Goal: Task Accomplishment & Management: Use online tool/utility

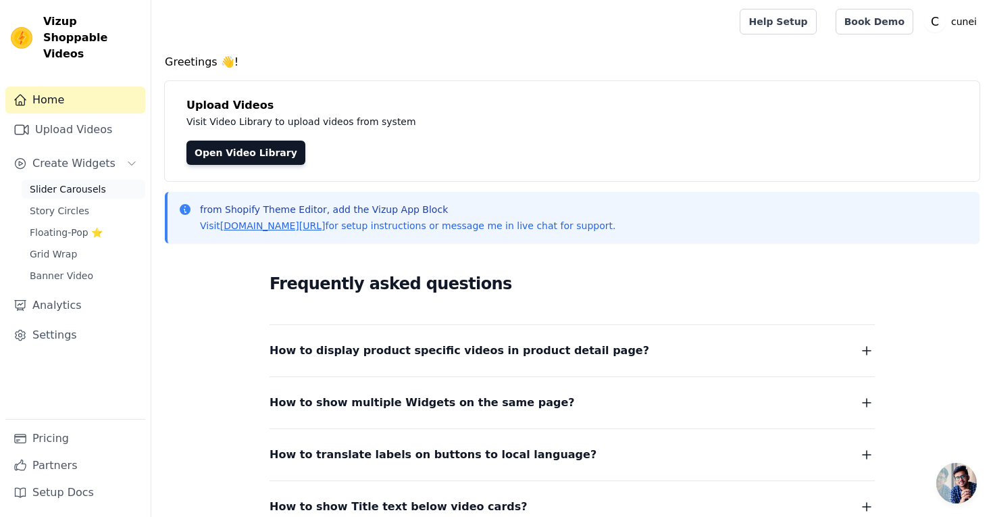
click at [67, 182] on span "Slider Carousels" at bounding box center [68, 189] width 76 height 14
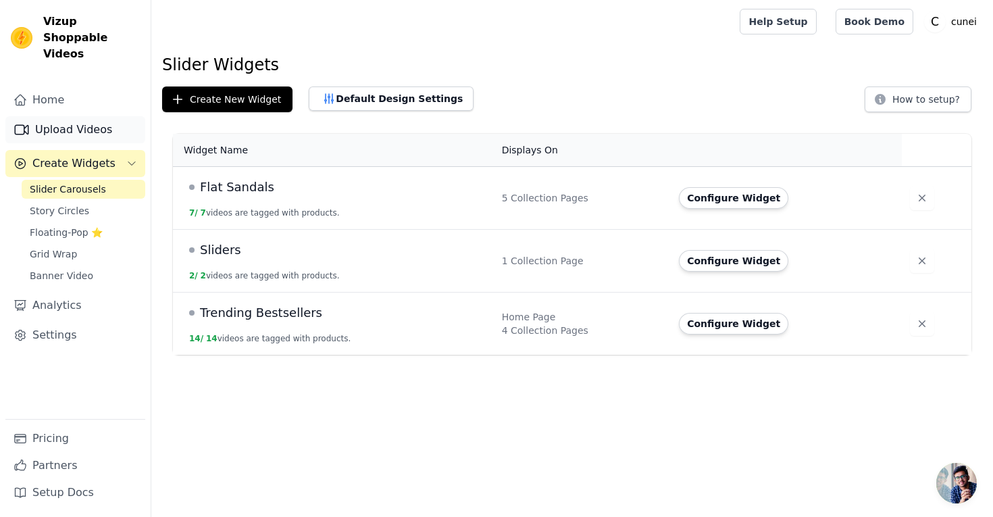
click at [82, 116] on link "Upload Videos" at bounding box center [75, 129] width 140 height 27
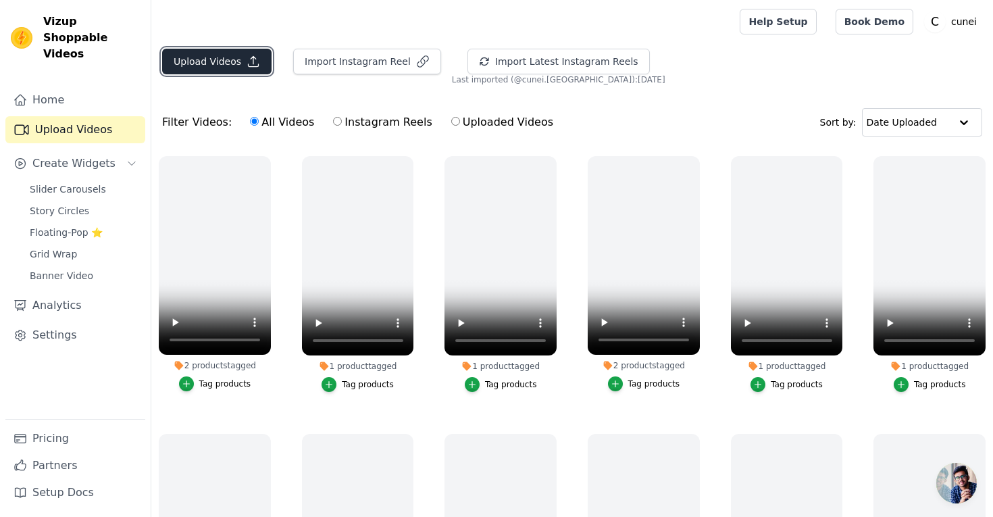
click at [241, 63] on button "Upload Videos" at bounding box center [216, 62] width 109 height 26
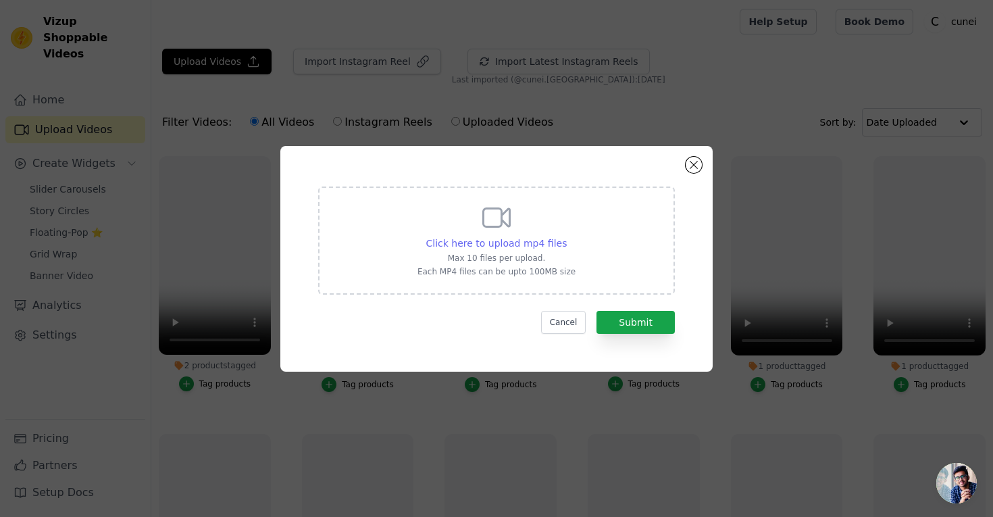
click at [530, 245] on span "Click here to upload mp4 files" at bounding box center [496, 243] width 141 height 11
click at [566, 237] on input "Click here to upload mp4 files Max 10 files per upload. Each MP4 files can be u…" at bounding box center [566, 236] width 1 height 1
type input "C:\fakepath\clear-tan-pearl-wedges-video-c1890512.mp4"
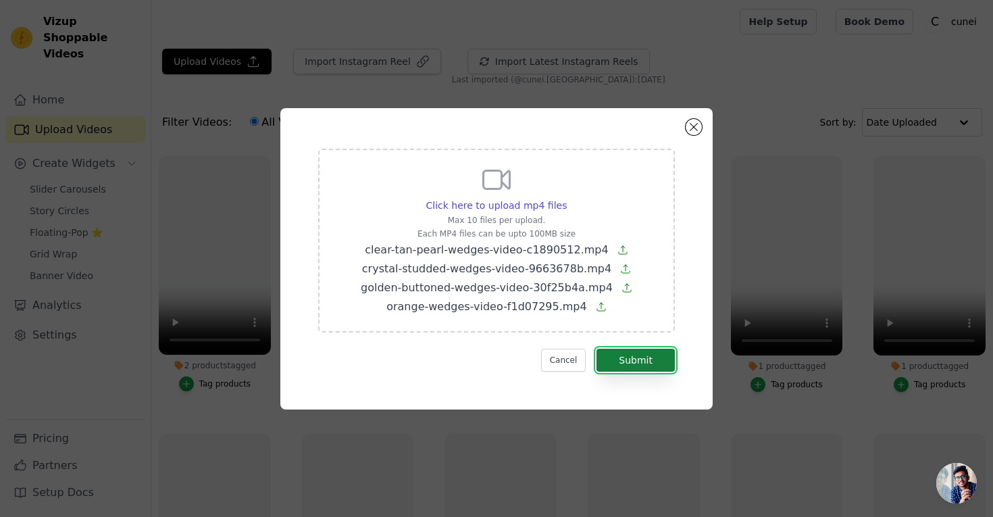
click at [643, 359] on button "Submit" at bounding box center [636, 360] width 78 height 23
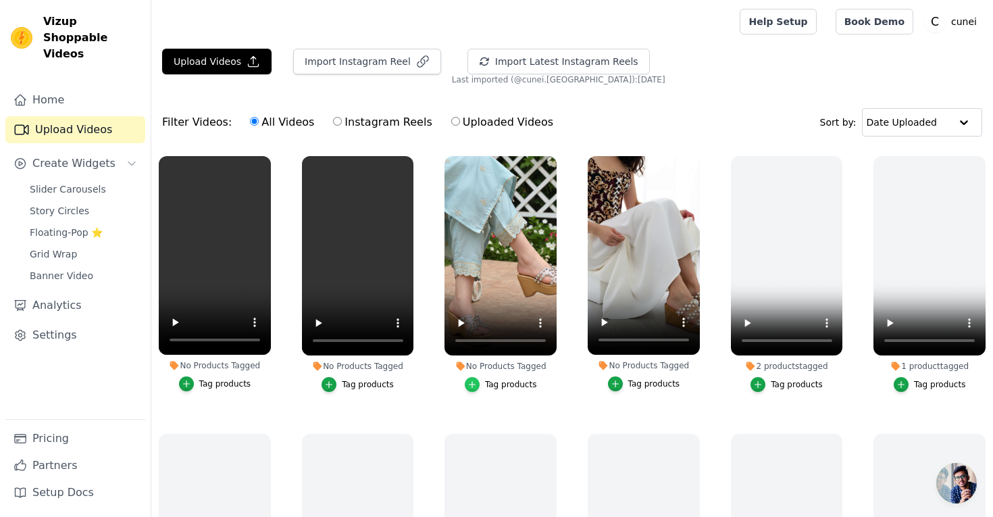
click at [476, 384] on icon "button" at bounding box center [473, 384] width 6 height 6
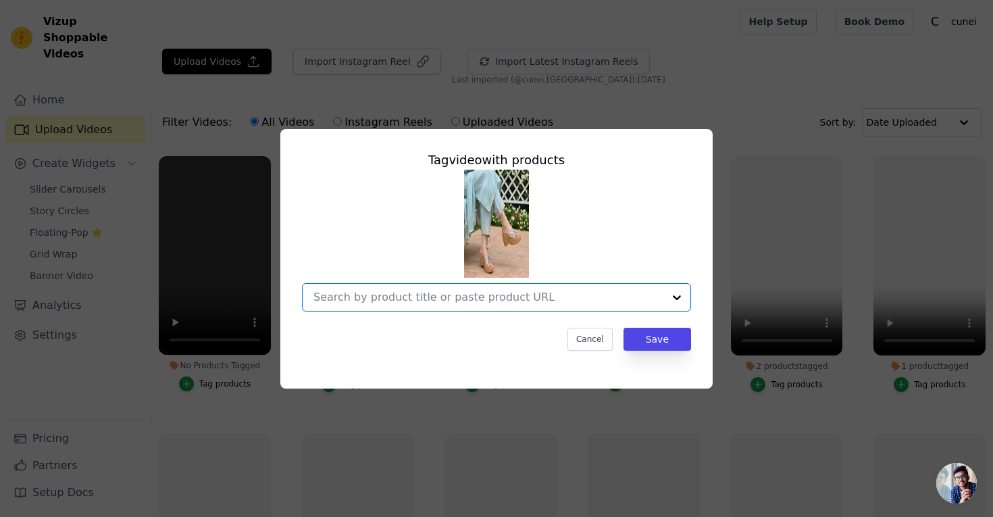
click at [468, 297] on input "No Products Tagged Tag video with products Option undefined, selected. Select i…" at bounding box center [489, 297] width 350 height 13
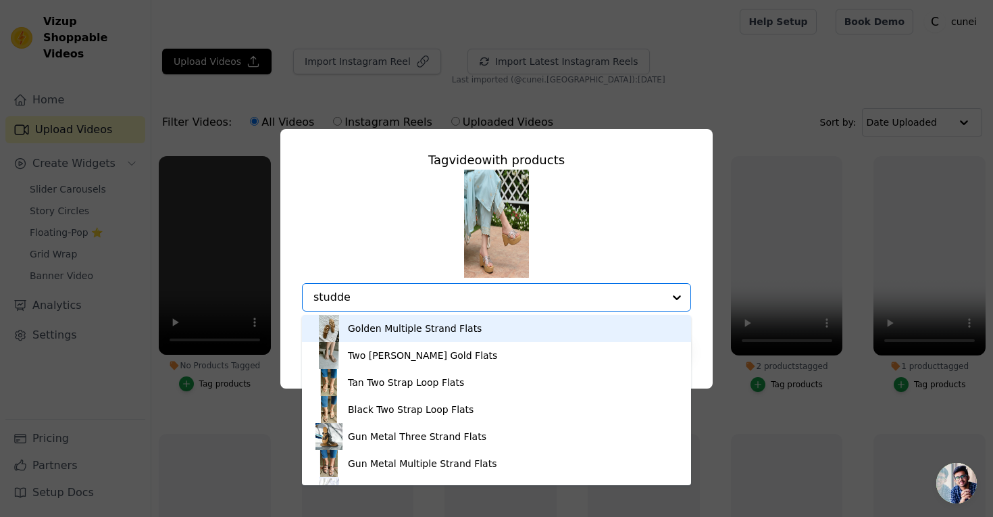
type input "studded"
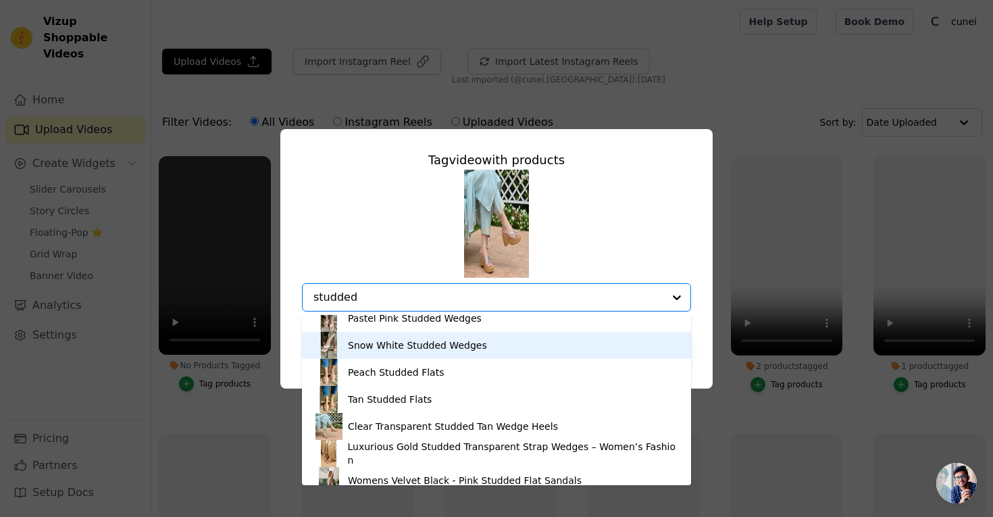
scroll to position [73, 0]
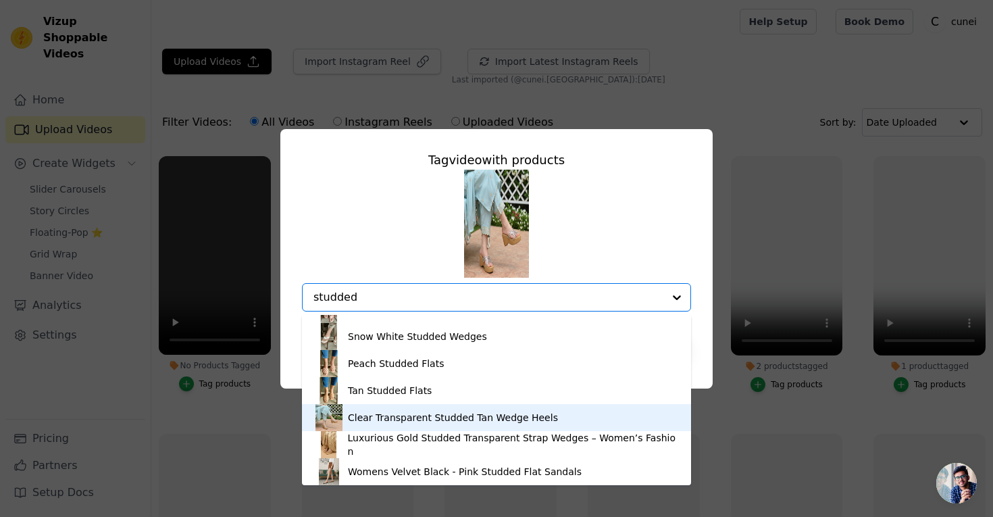
click at [412, 418] on div "Clear Transparent Studded Tan Wedge Heels" at bounding box center [453, 418] width 210 height 14
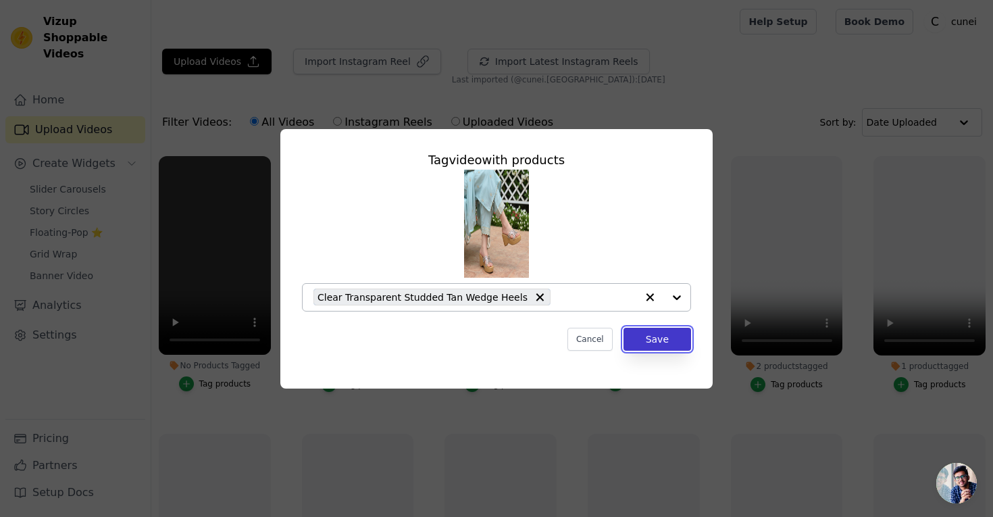
click at [653, 341] on button "Save" at bounding box center [658, 339] width 68 height 23
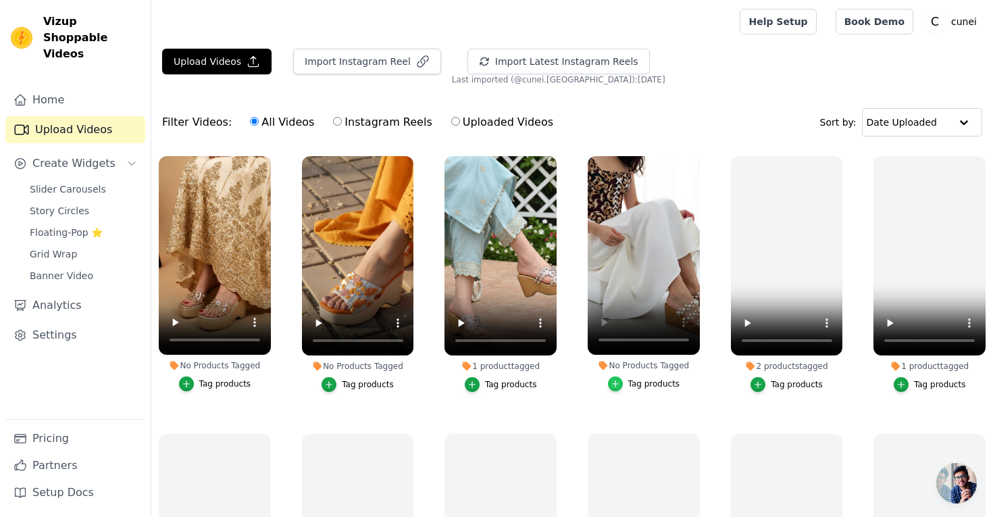
click at [622, 387] on div "button" at bounding box center [615, 383] width 15 height 15
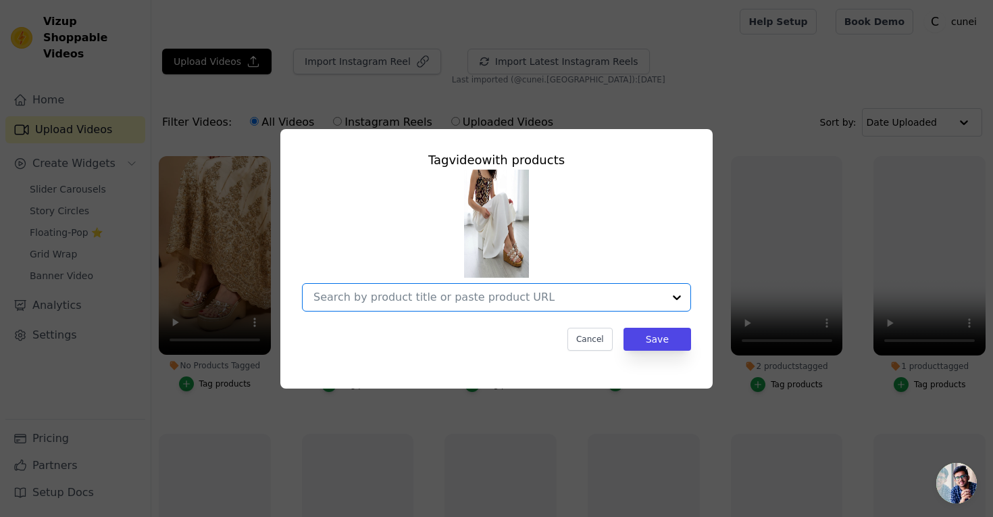
click at [498, 297] on input "No Products Tagged Tag video with products Option undefined, selected. Select i…" at bounding box center [489, 297] width 350 height 13
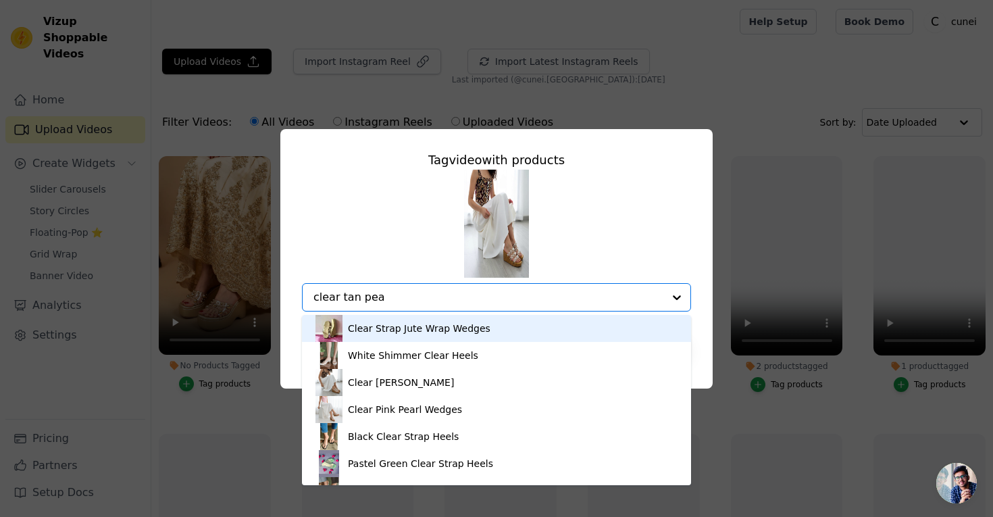
type input "clear tan pear"
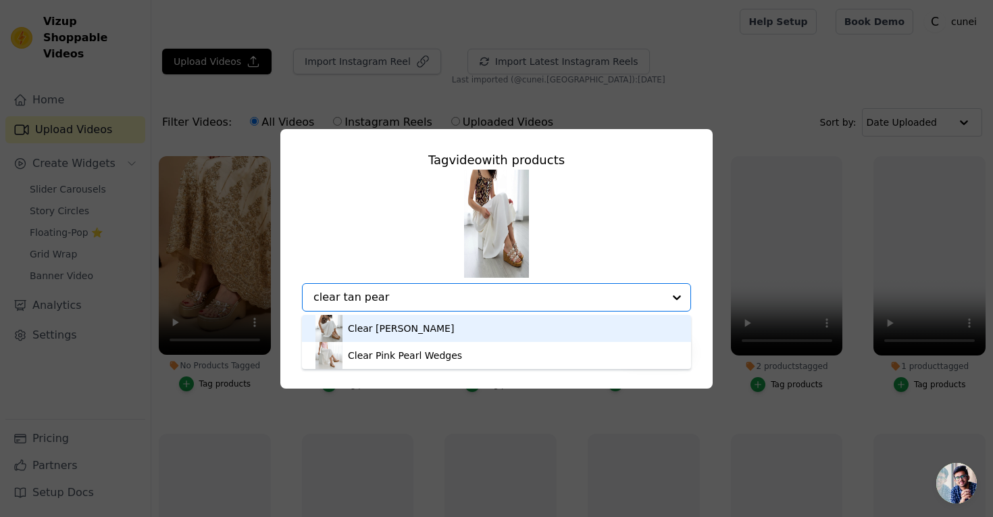
click at [488, 334] on div "Clear Tan Pearl Wedges" at bounding box center [497, 328] width 362 height 27
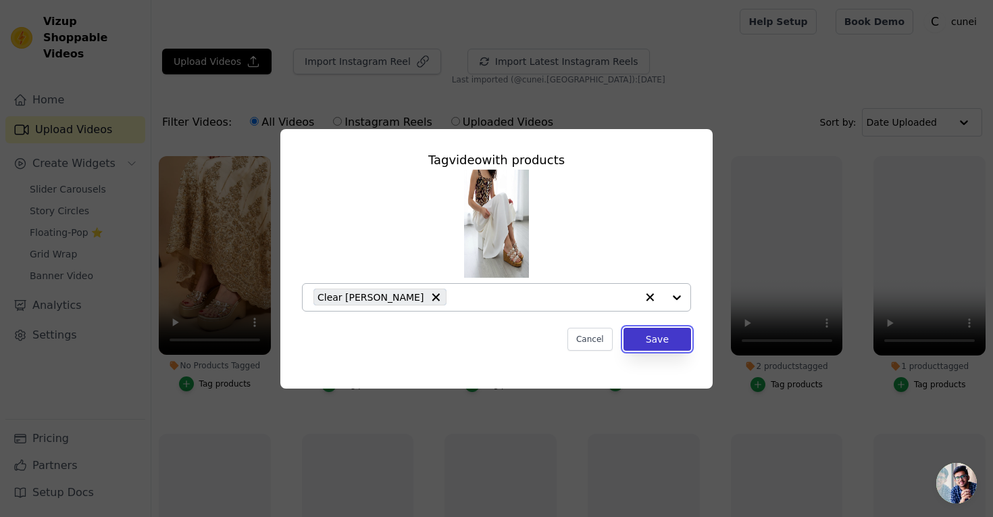
click at [662, 333] on button "Save" at bounding box center [658, 339] width 68 height 23
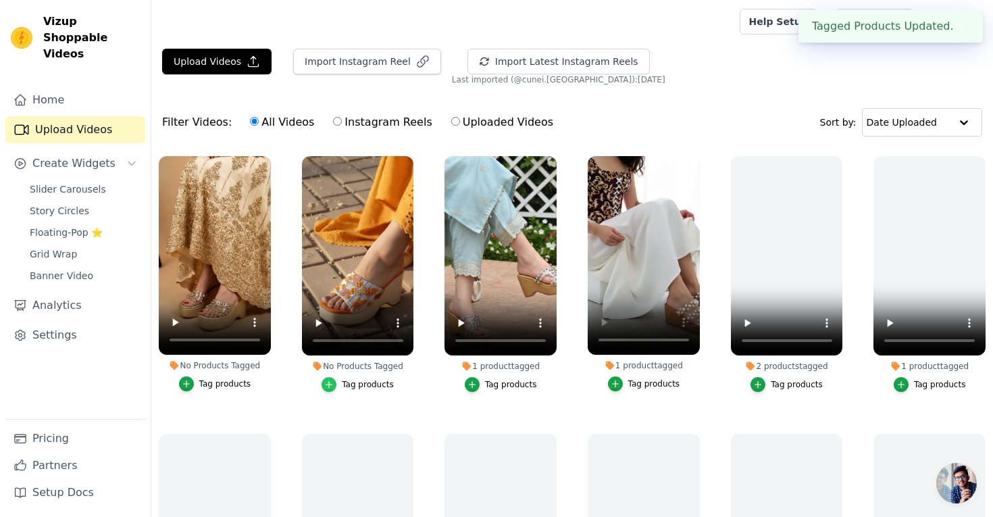
click at [330, 386] on icon "button" at bounding box center [329, 384] width 6 height 6
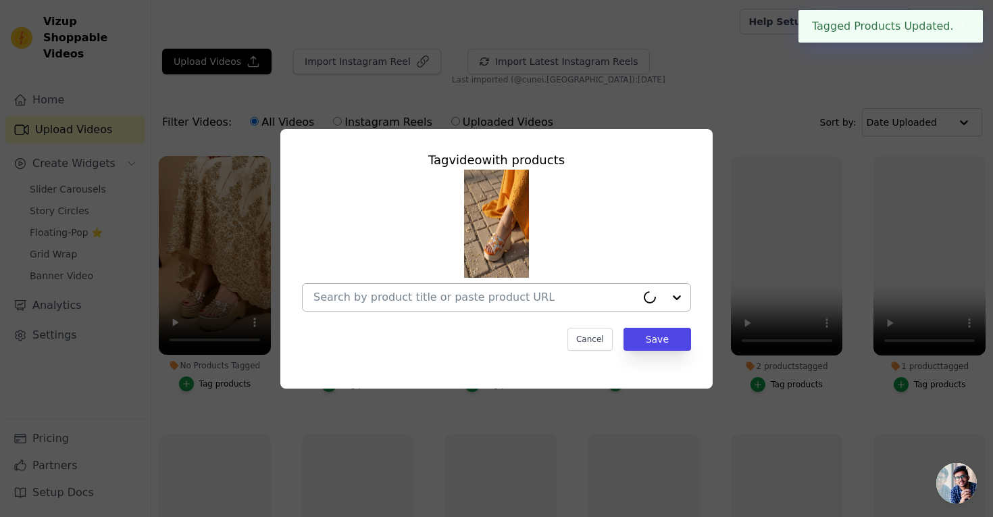
click at [399, 301] on input "No Products Tagged Tag video with products Cancel Save Tag products" at bounding box center [475, 297] width 323 height 13
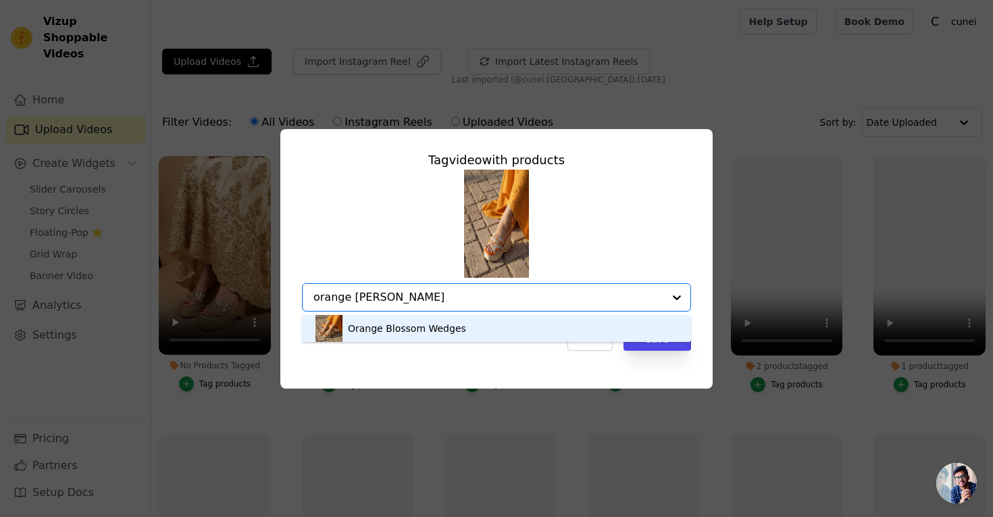
type input "orange blosso"
click at [419, 330] on div "Orange Blossom Wedges" at bounding box center [407, 329] width 118 height 14
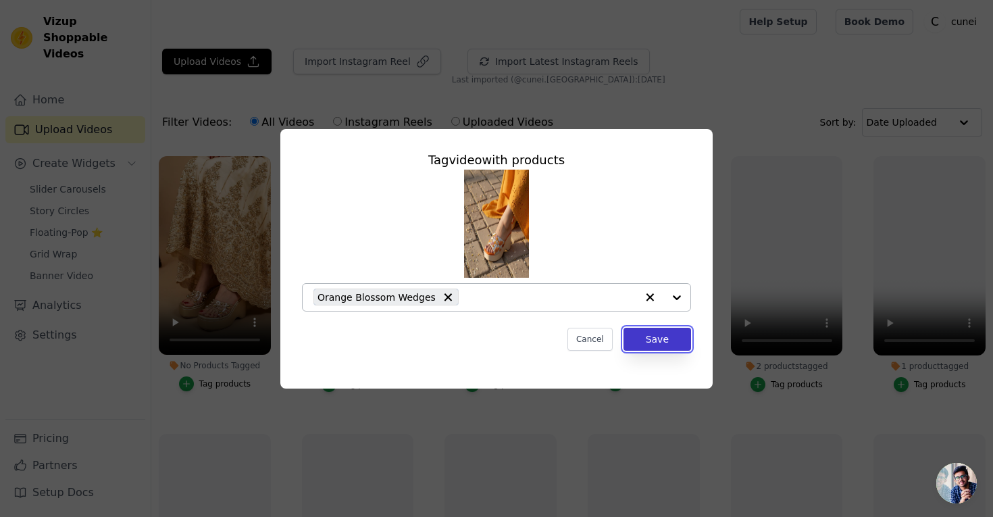
click at [648, 347] on button "Save" at bounding box center [658, 339] width 68 height 23
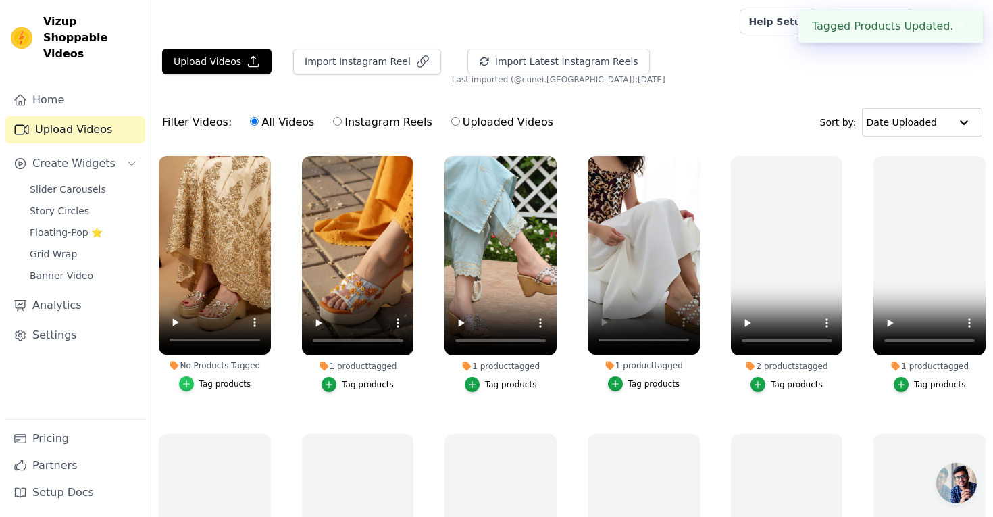
click at [191, 384] on icon "button" at bounding box center [186, 383] width 9 height 9
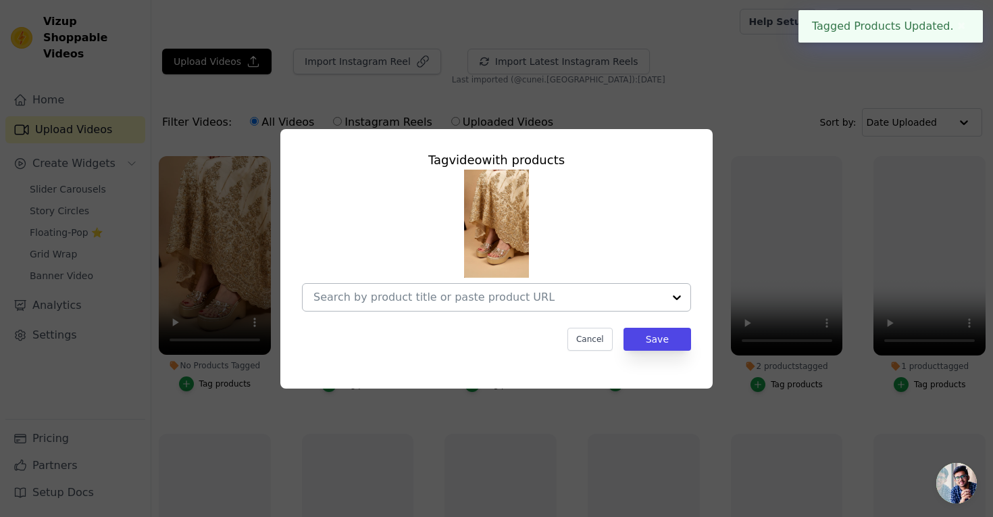
click at [410, 297] on input "No Products Tagged Tag video with products Cancel Save Tag products" at bounding box center [489, 297] width 350 height 13
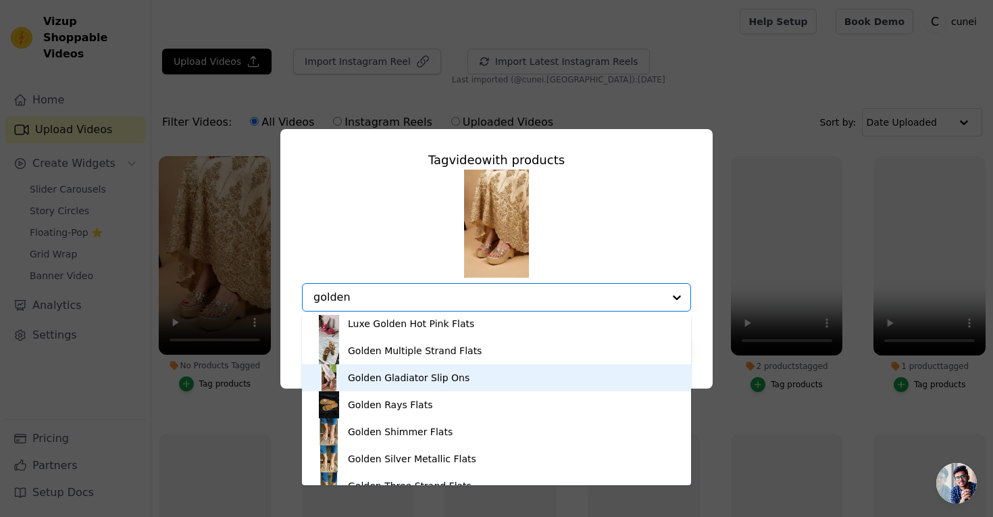
scroll to position [0, 0]
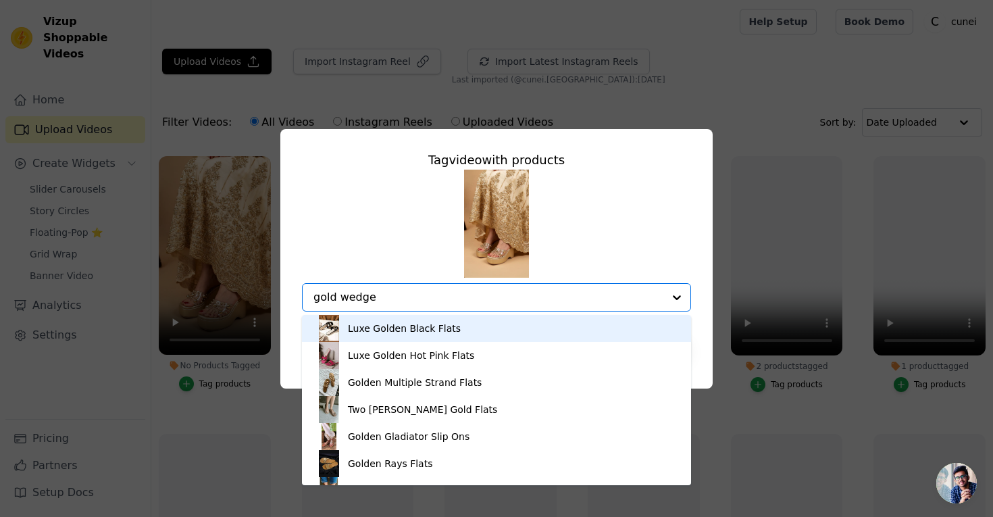
type input "gold wedges"
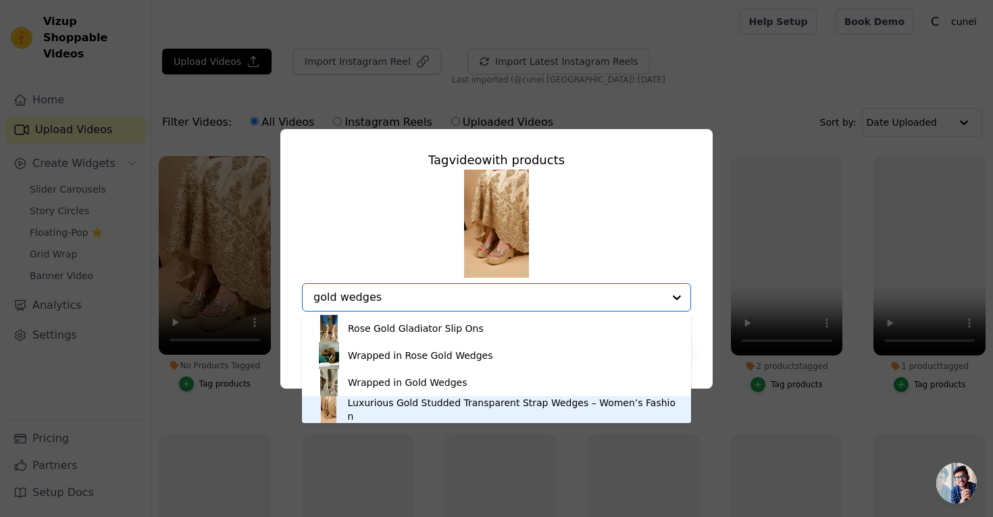
click at [428, 409] on div "Luxurious Gold Studded Transparent Strap Wedges – Women’s Fashion" at bounding box center [513, 409] width 330 height 27
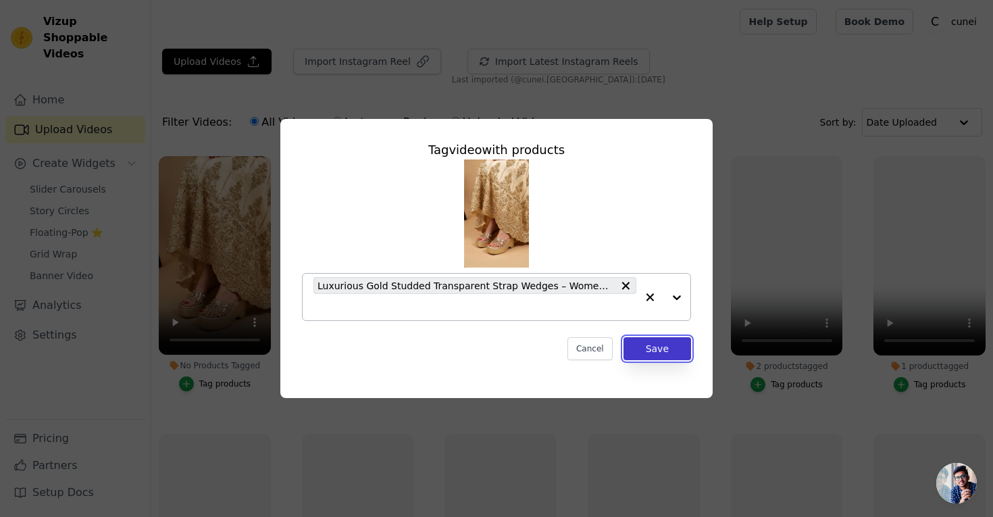
click at [661, 349] on button "Save" at bounding box center [658, 348] width 68 height 23
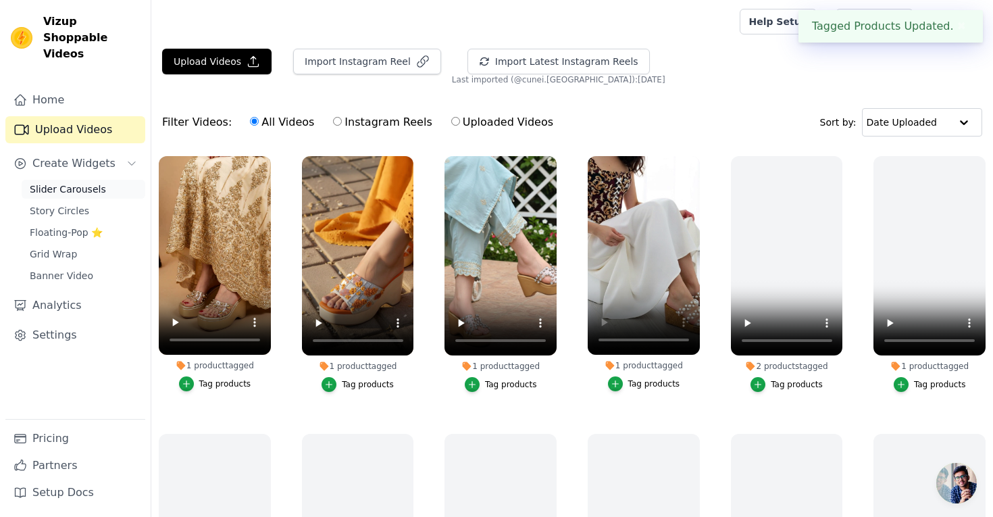
click at [52, 182] on span "Slider Carousels" at bounding box center [68, 189] width 76 height 14
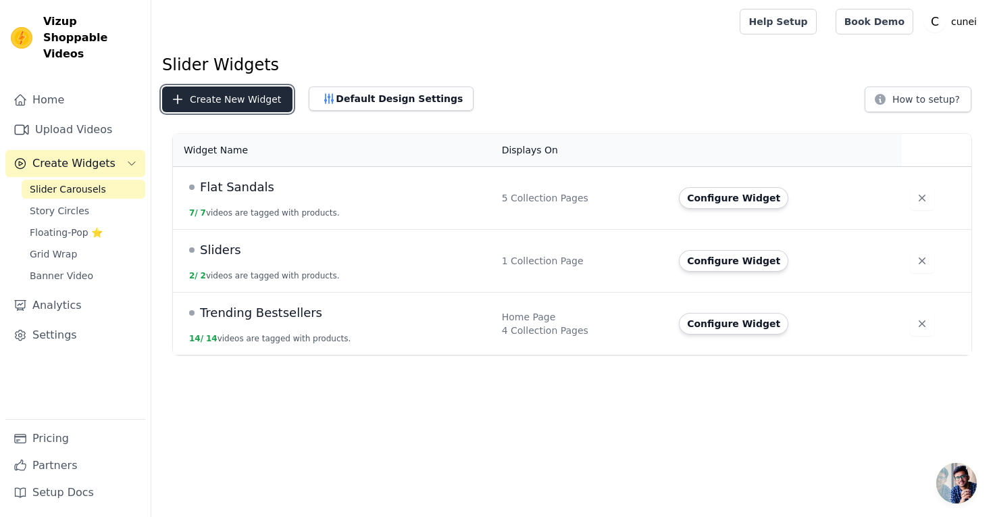
click at [238, 105] on button "Create New Widget" at bounding box center [227, 99] width 130 height 26
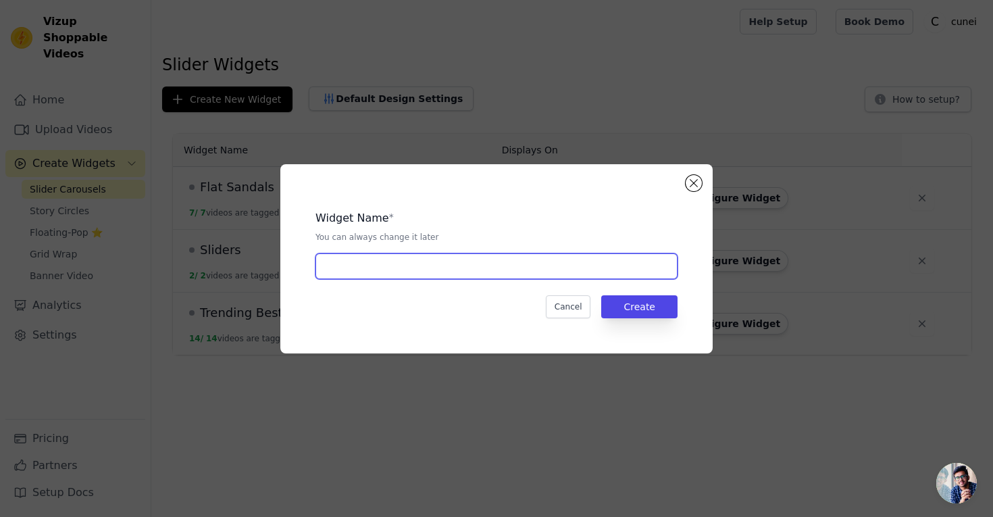
click at [423, 269] on input "text" at bounding box center [497, 266] width 362 height 26
type input "Main"
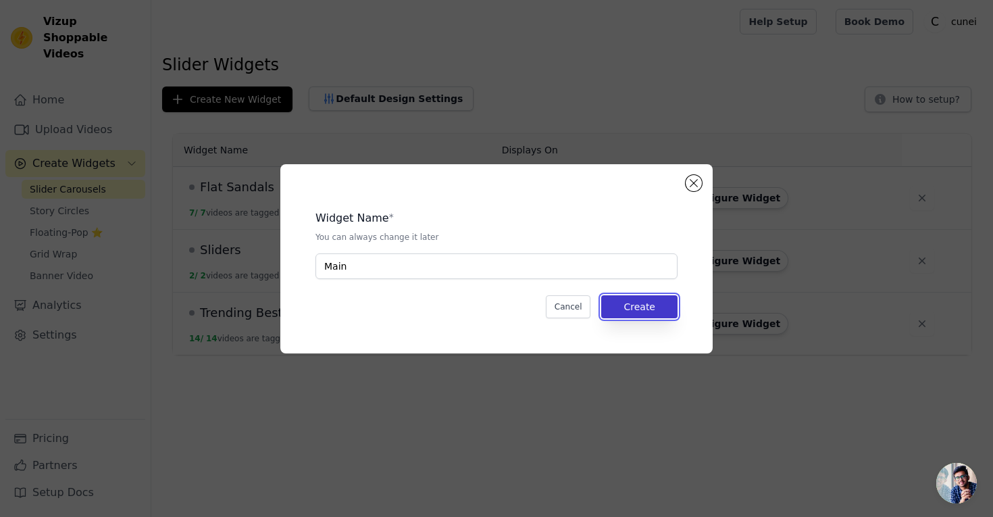
click at [649, 307] on button "Create" at bounding box center [639, 306] width 76 height 23
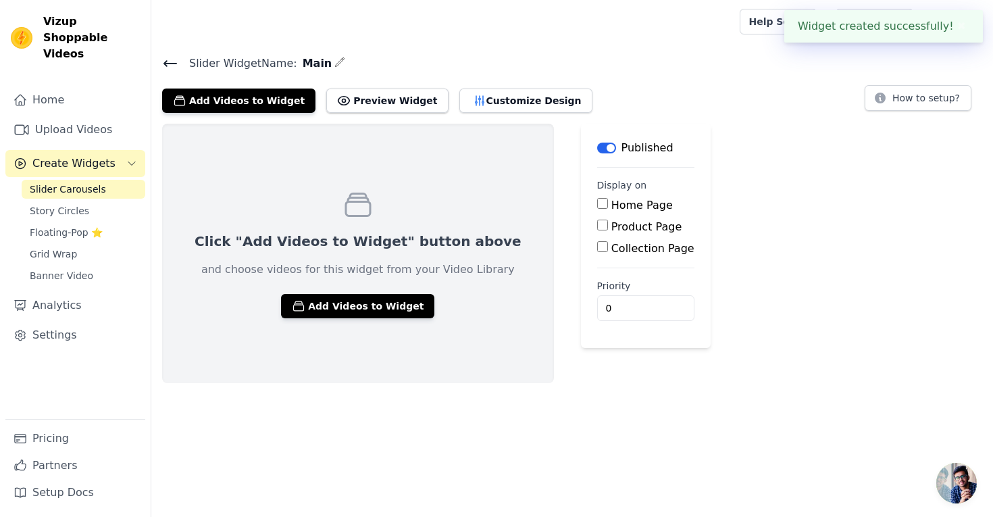
click at [597, 202] on input "Home Page" at bounding box center [602, 203] width 11 height 11
checkbox input "true"
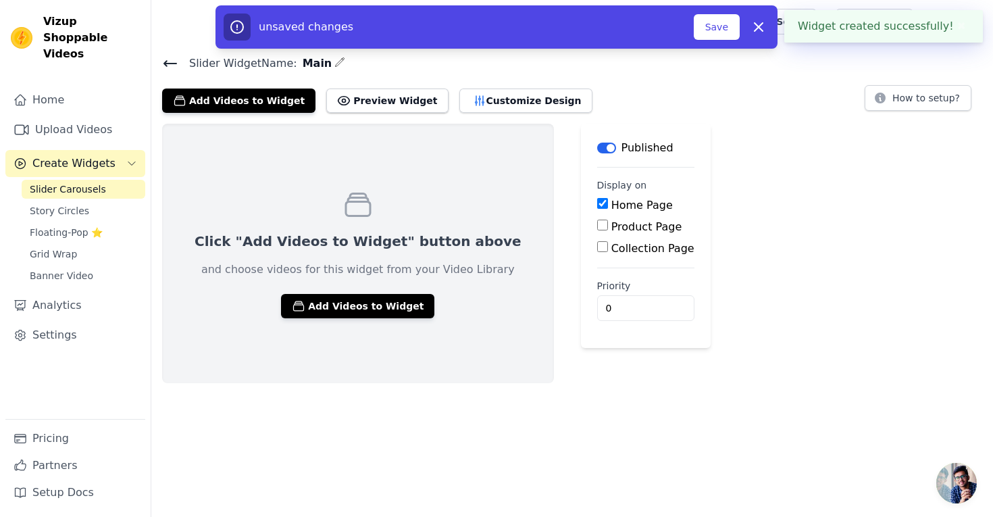
click at [597, 246] on input "Collection Page" at bounding box center [602, 246] width 11 height 11
checkbox input "true"
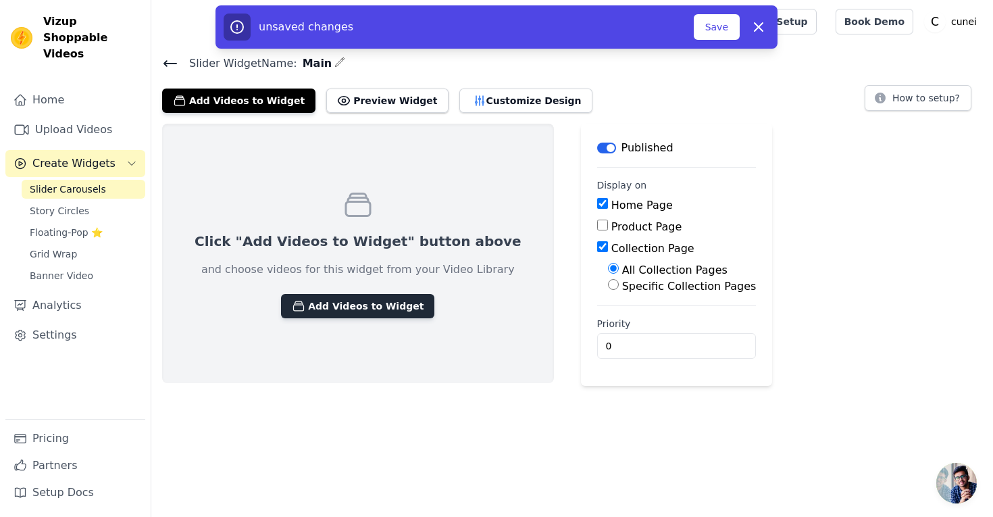
click at [364, 312] on button "Add Videos to Widget" at bounding box center [357, 306] width 153 height 24
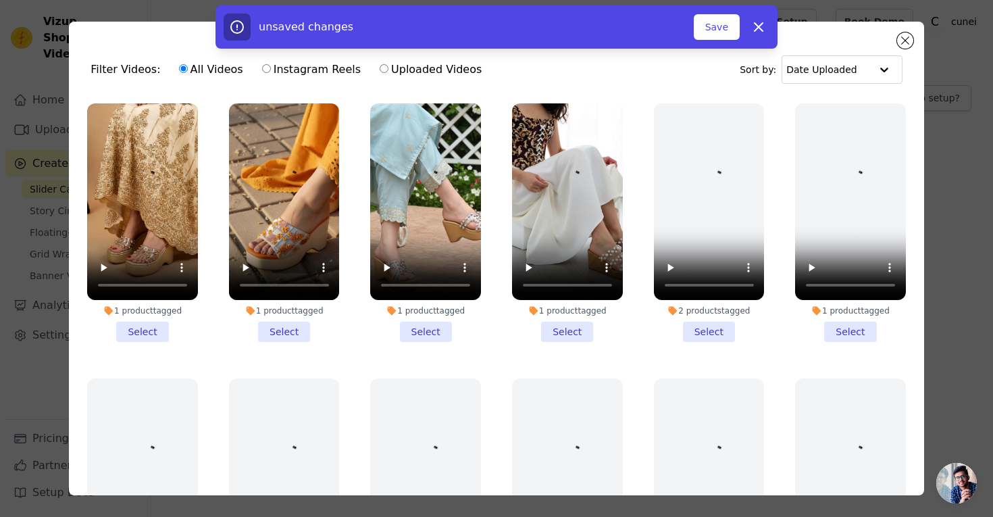
click at [558, 339] on li "1 product tagged Select" at bounding box center [567, 222] width 111 height 239
click at [0, 0] on input "1 product tagged Select" at bounding box center [0, 0] width 0 height 0
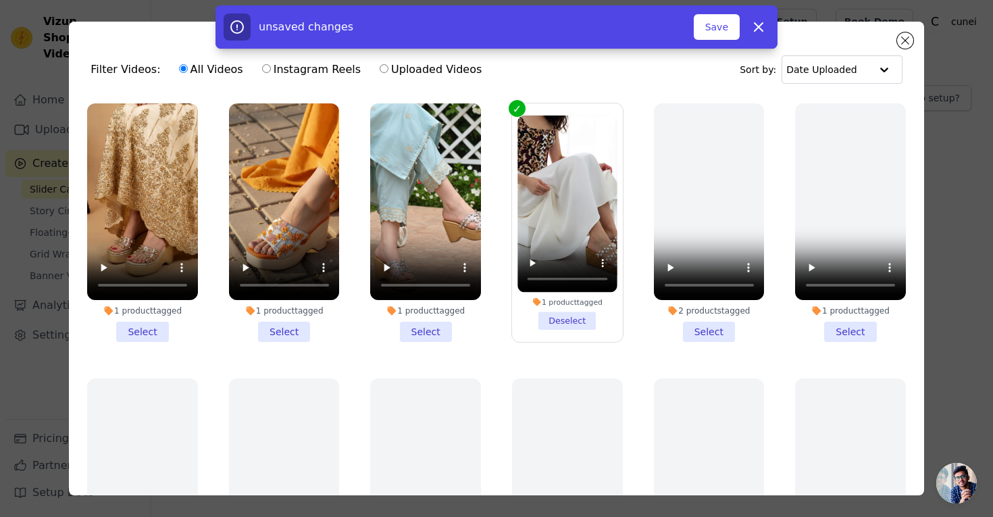
click at [423, 330] on li "1 product tagged Select" at bounding box center [425, 222] width 111 height 239
click at [0, 0] on input "1 product tagged Select" at bounding box center [0, 0] width 0 height 0
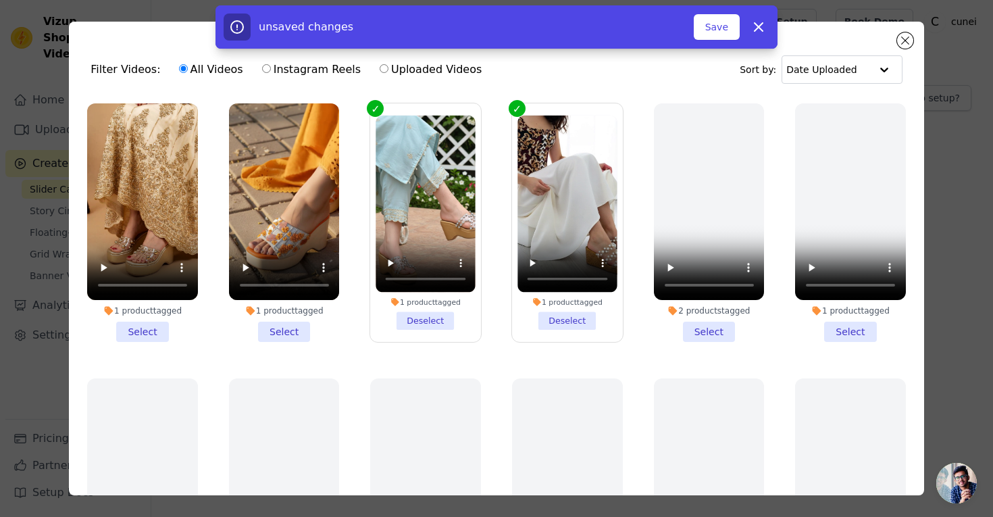
click at [289, 324] on li "1 product tagged Select" at bounding box center [284, 222] width 111 height 239
click at [0, 0] on input "1 product tagged Select" at bounding box center [0, 0] width 0 height 0
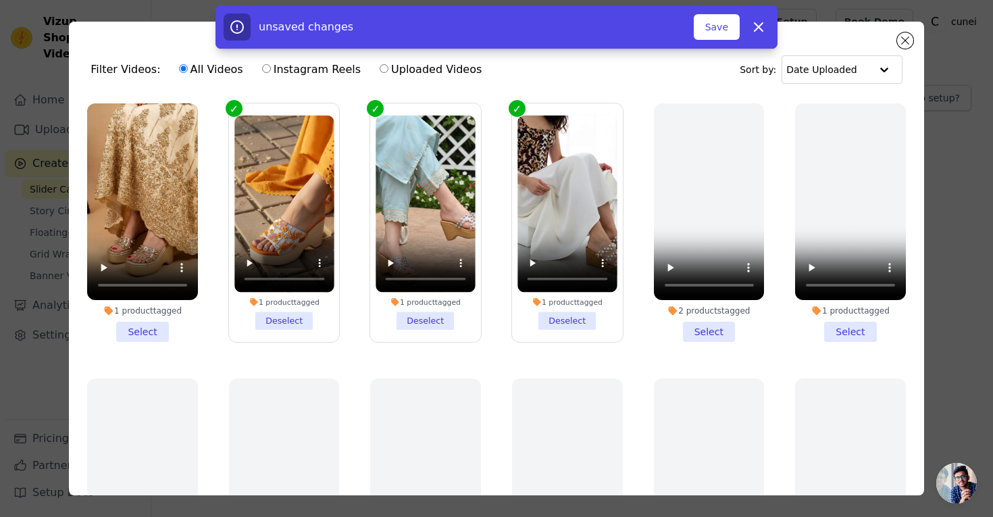
click at [137, 330] on li "1 product tagged Select" at bounding box center [142, 222] width 111 height 239
click at [0, 0] on input "1 product tagged Select" at bounding box center [0, 0] width 0 height 0
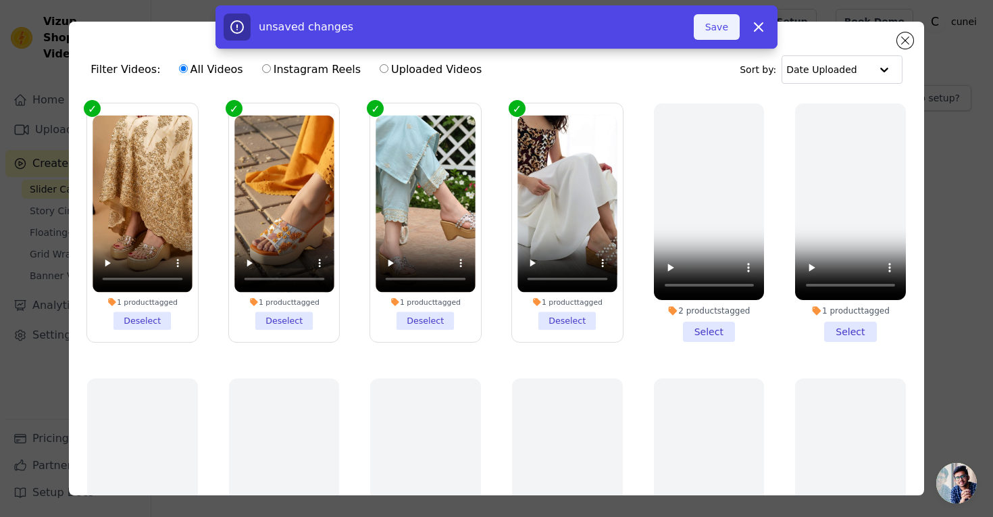
click at [712, 28] on button "Save" at bounding box center [717, 27] width 46 height 26
click at [684, 32] on button "Add To Widget" at bounding box center [694, 27] width 91 height 26
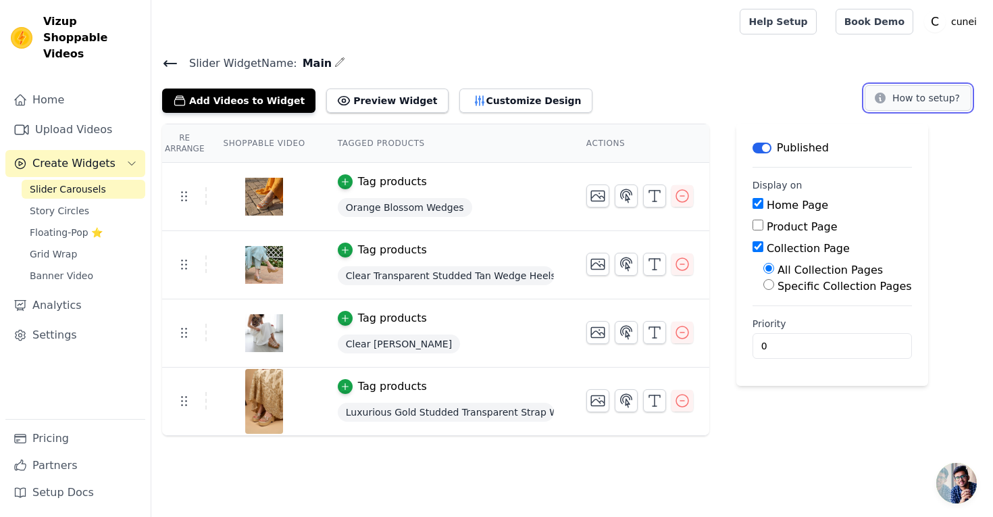
click at [934, 96] on button "How to setup?" at bounding box center [918, 98] width 107 height 26
click at [360, 105] on button "Preview Widget" at bounding box center [387, 101] width 122 height 24
click at [164, 60] on icon at bounding box center [170, 63] width 16 height 16
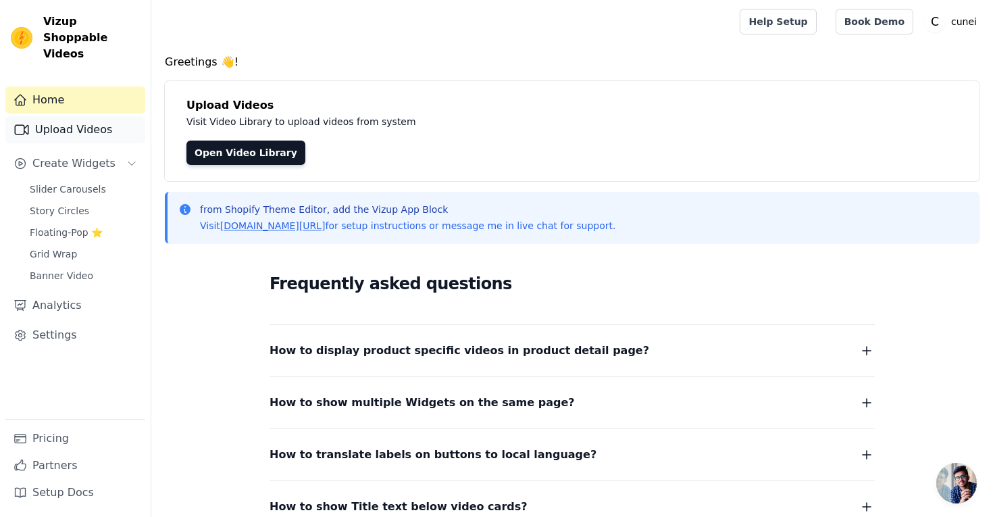
click at [97, 118] on link "Upload Videos" at bounding box center [75, 129] width 140 height 27
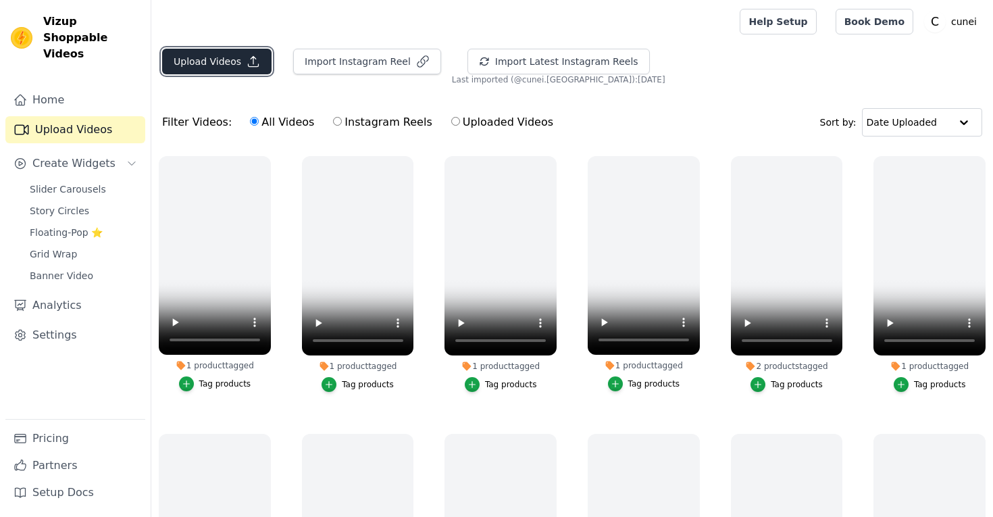
click at [223, 61] on button "Upload Videos" at bounding box center [216, 62] width 109 height 26
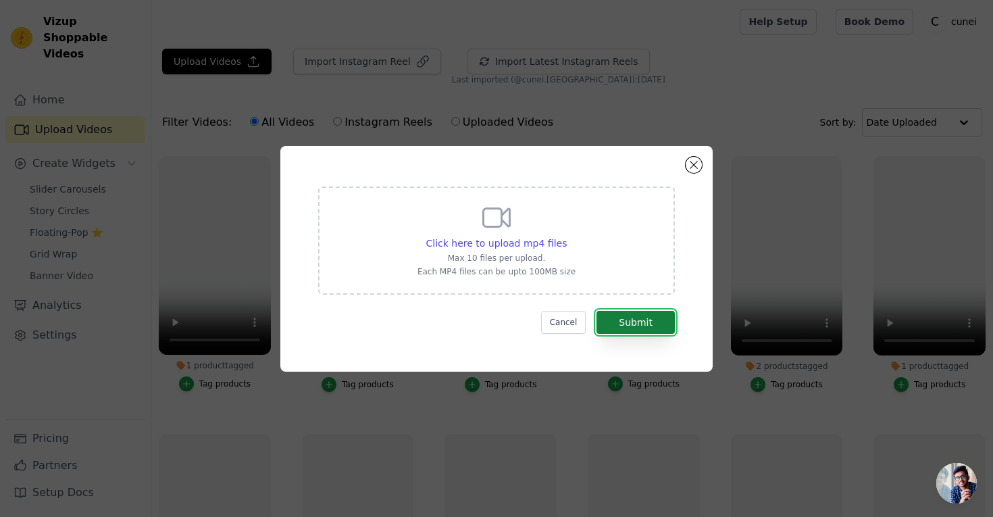
click at [638, 324] on button "Submit" at bounding box center [636, 322] width 78 height 23
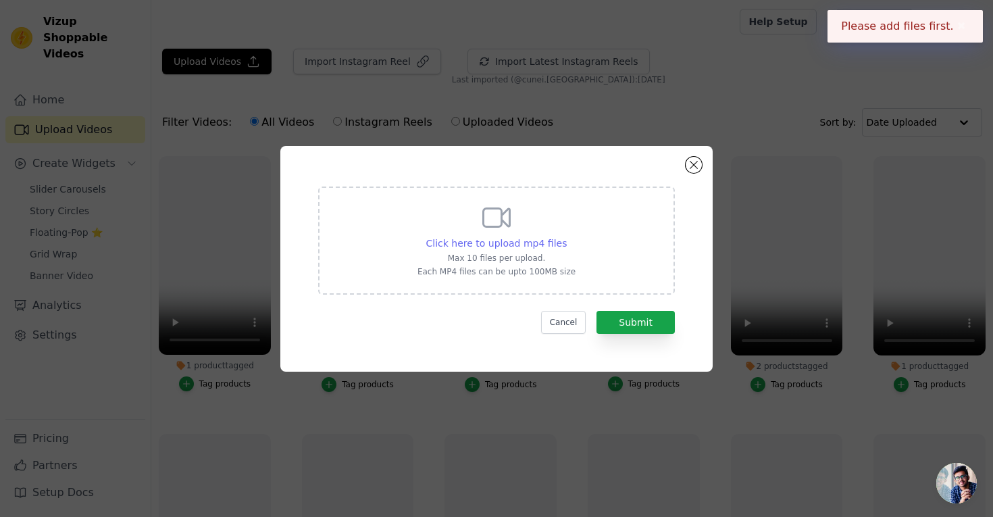
click at [512, 241] on span "Click here to upload mp4 files" at bounding box center [496, 243] width 141 height 11
click at [566, 237] on input "Click here to upload mp4 files Max 10 files per upload. Each MP4 files can be u…" at bounding box center [566, 236] width 1 height 1
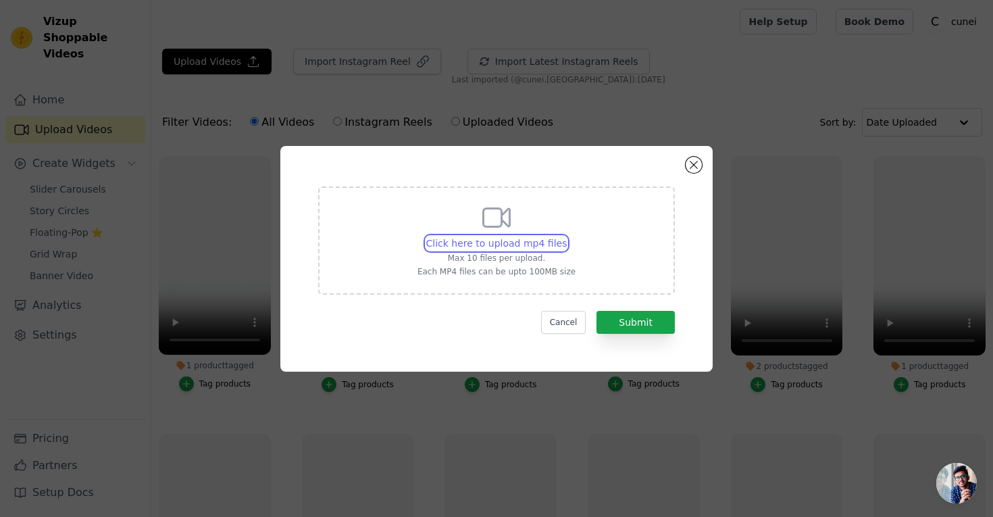
type input "C:\fakepath\golden-knot-flat-sandals-video-b31c8ac0.mp4"
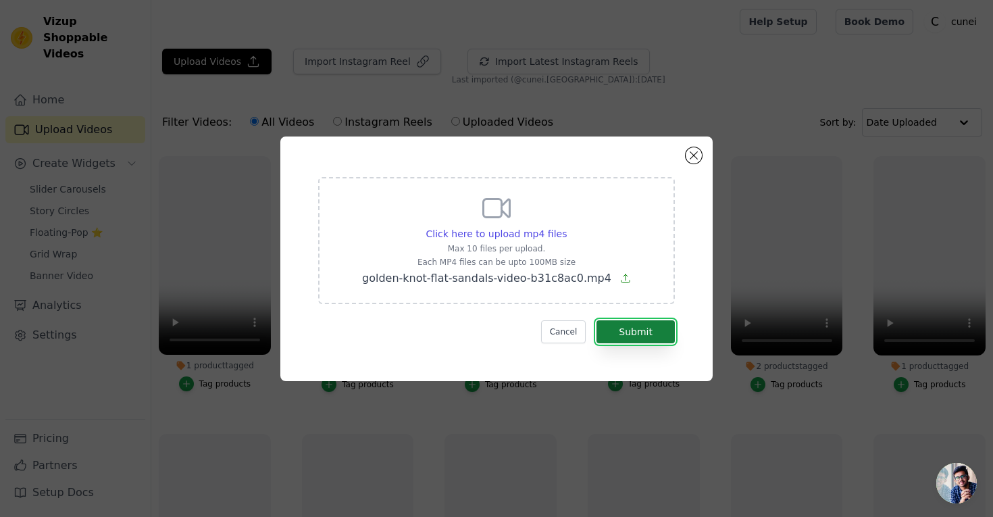
click at [616, 334] on button "Submit" at bounding box center [636, 331] width 78 height 23
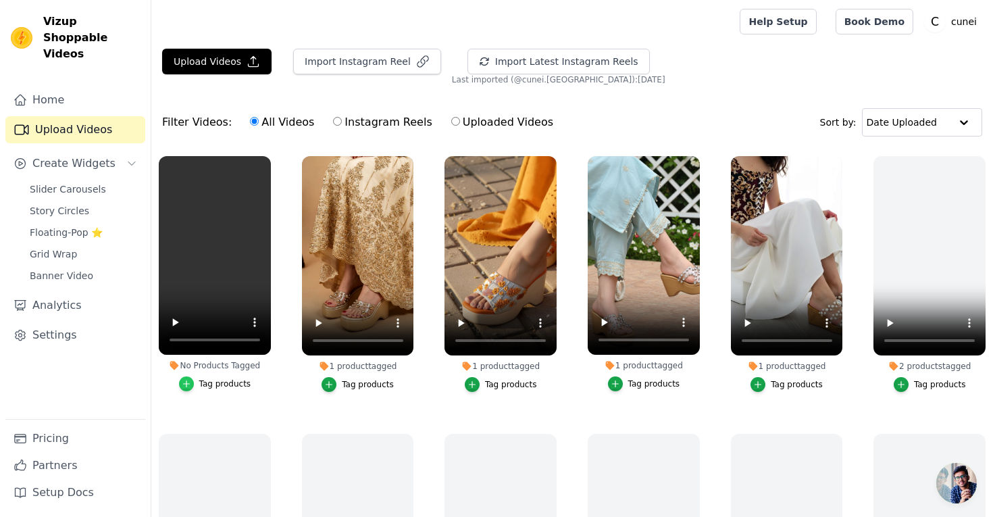
click at [188, 383] on icon "button" at bounding box center [186, 383] width 9 height 9
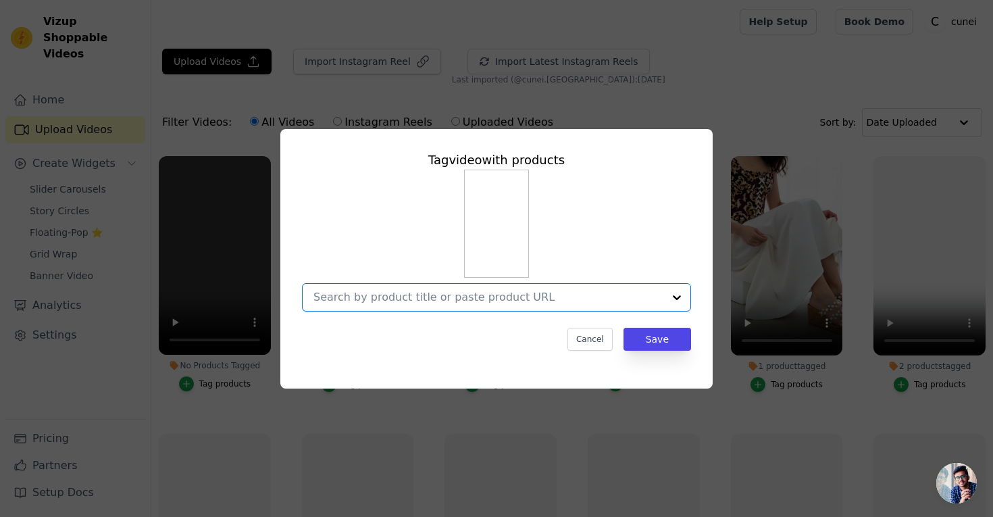
click at [390, 300] on input "No Products Tagged Tag video with products Option undefined, selected. Select i…" at bounding box center [489, 297] width 350 height 13
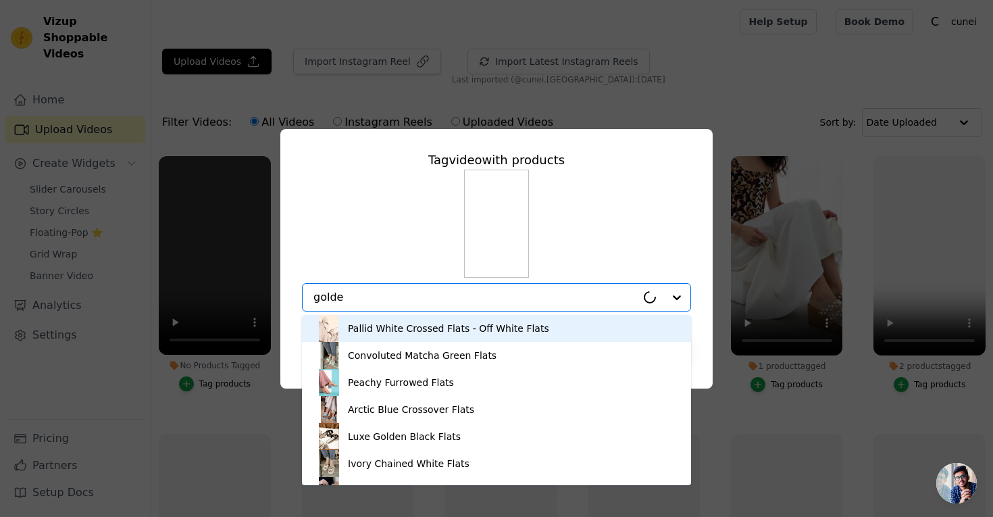
type input "golden"
type input "knot"
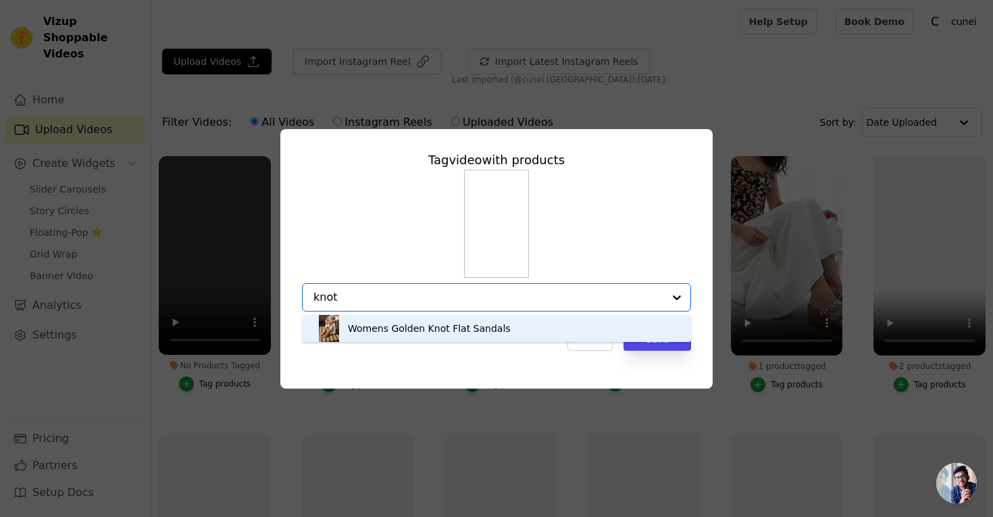
click at [457, 328] on div "Womens Golden Knot Flat Sandals" at bounding box center [429, 329] width 163 height 14
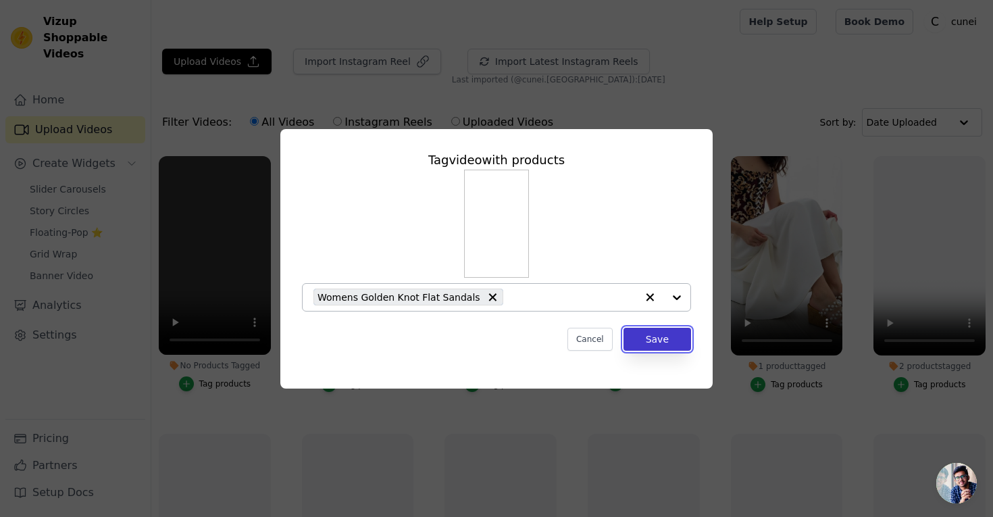
click at [678, 345] on button "Save" at bounding box center [658, 339] width 68 height 23
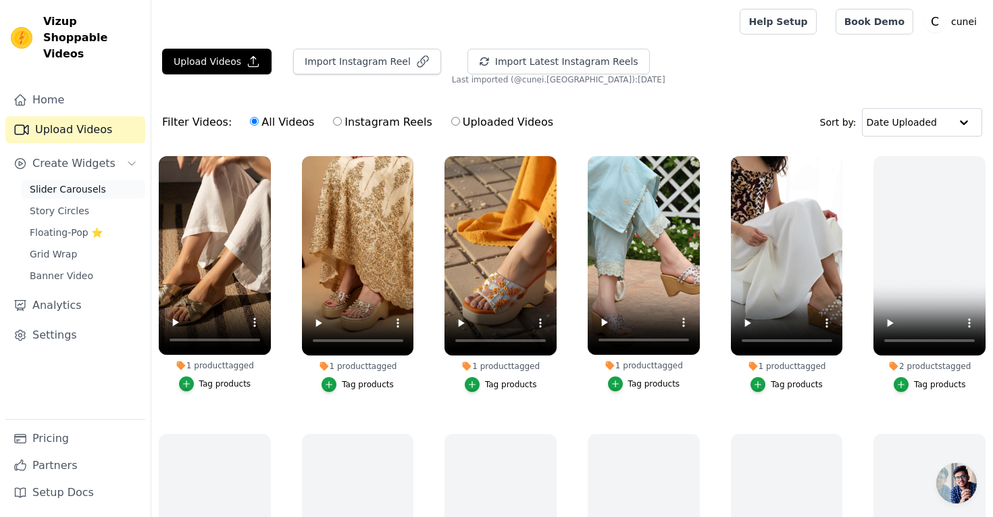
click at [83, 182] on span "Slider Carousels" at bounding box center [68, 189] width 76 height 14
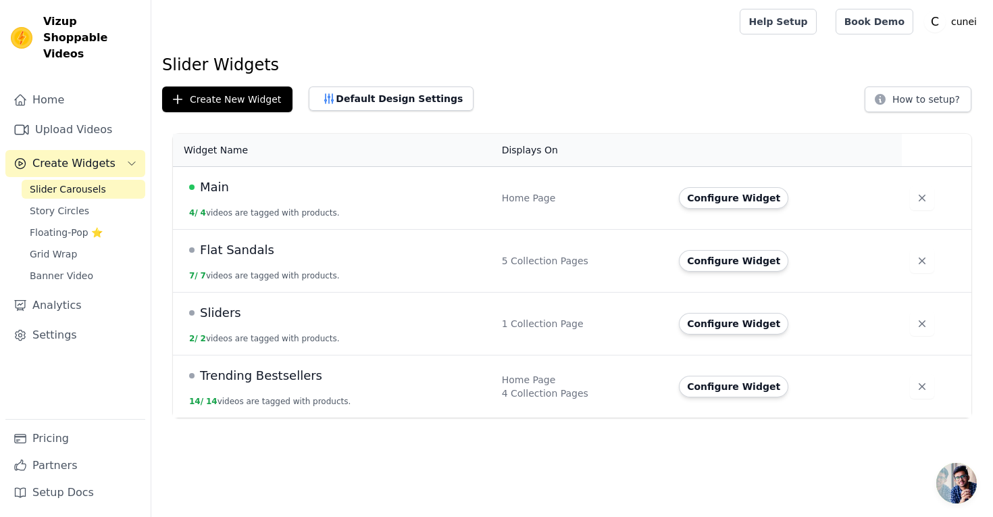
click at [216, 185] on span "Main" at bounding box center [214, 187] width 29 height 19
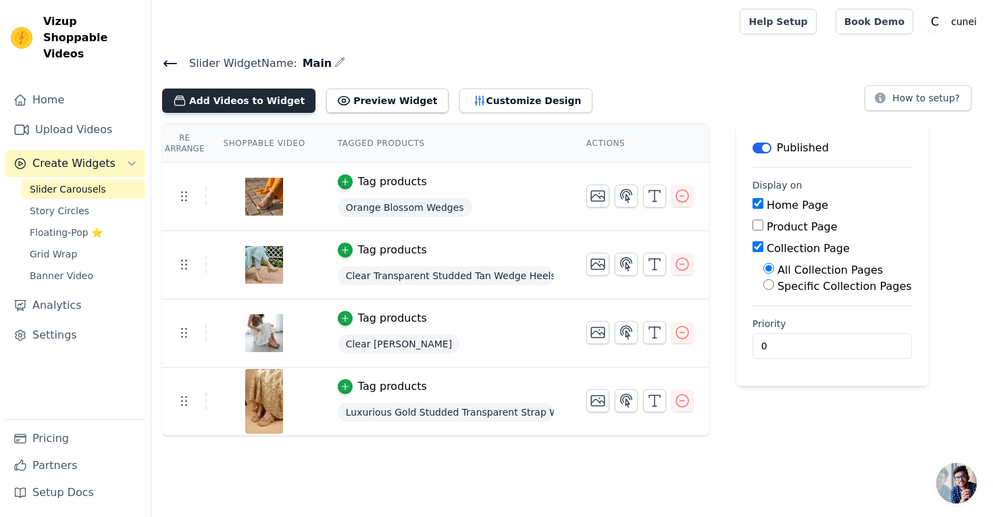
click at [243, 97] on button "Add Videos to Widget" at bounding box center [238, 101] width 153 height 24
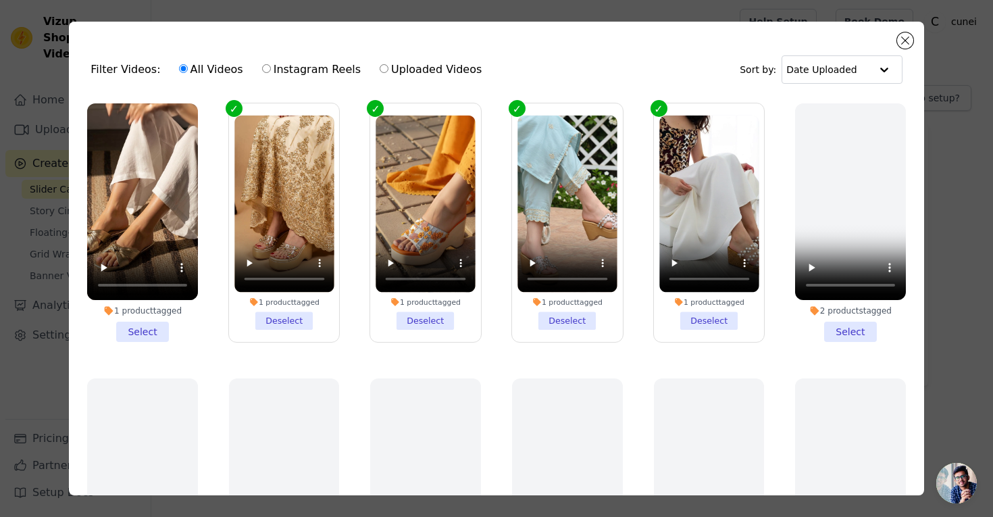
click at [151, 334] on li "1 product tagged Select" at bounding box center [142, 222] width 111 height 239
click at [0, 0] on input "1 product tagged Select" at bounding box center [0, 0] width 0 height 0
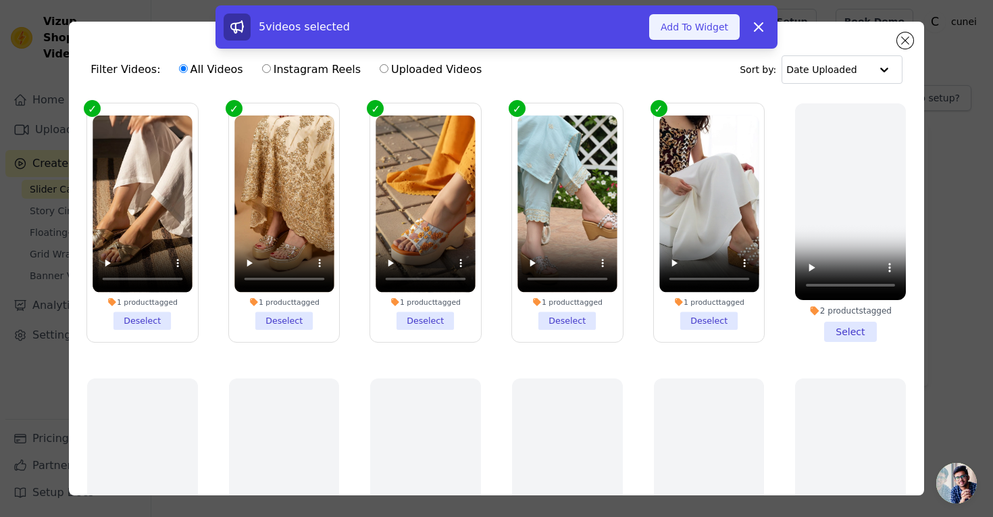
click at [691, 34] on button "Add To Widget" at bounding box center [694, 27] width 91 height 26
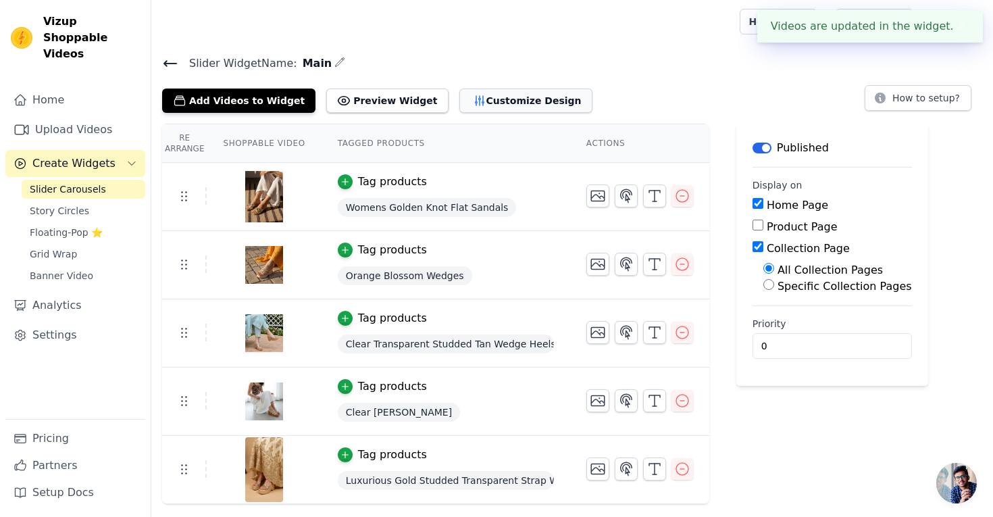
click at [476, 95] on button "Customize Design" at bounding box center [526, 101] width 133 height 24
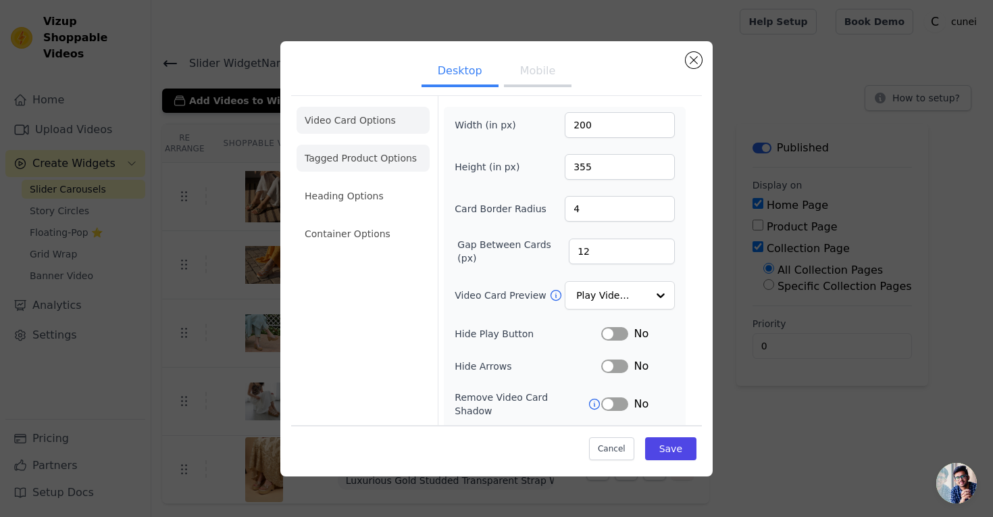
click at [361, 161] on li "Tagged Product Options" at bounding box center [363, 158] width 133 height 27
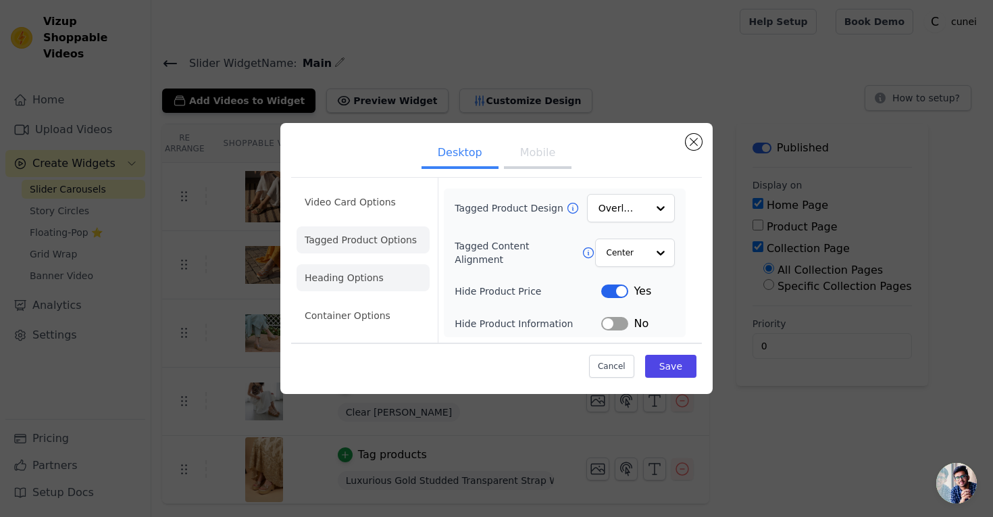
click at [364, 268] on li "Heading Options" at bounding box center [363, 277] width 133 height 27
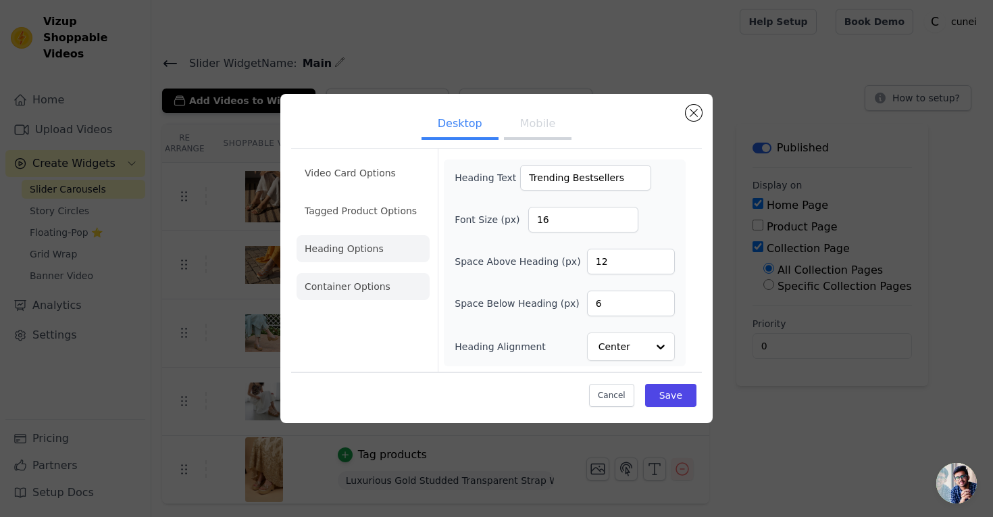
click at [369, 289] on li "Container Options" at bounding box center [363, 286] width 133 height 27
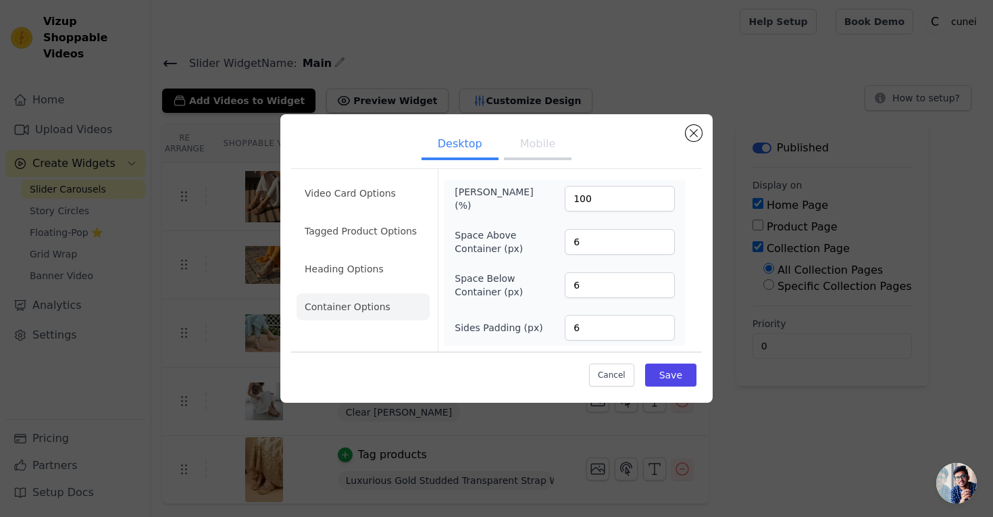
click at [534, 151] on button "Mobile" at bounding box center [538, 145] width 68 height 30
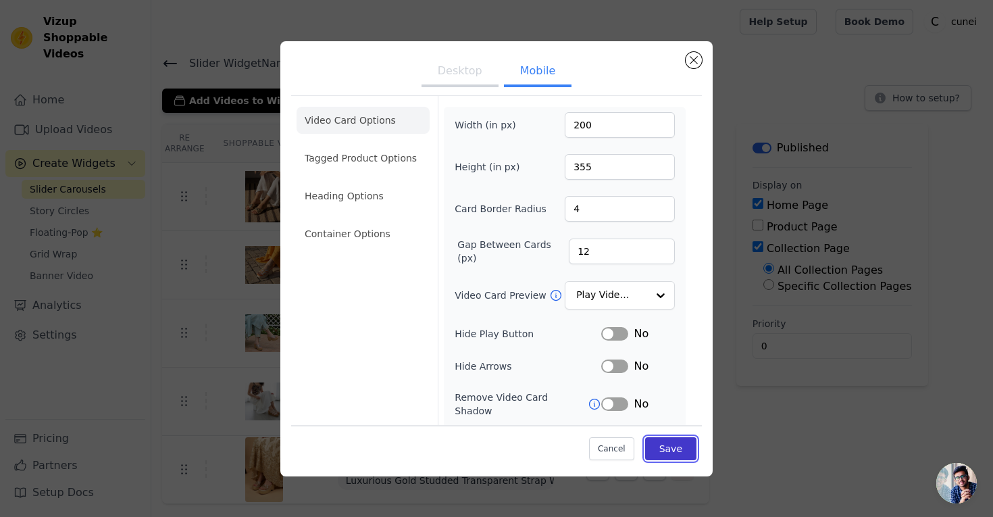
click at [671, 447] on button "Save" at bounding box center [670, 448] width 51 height 23
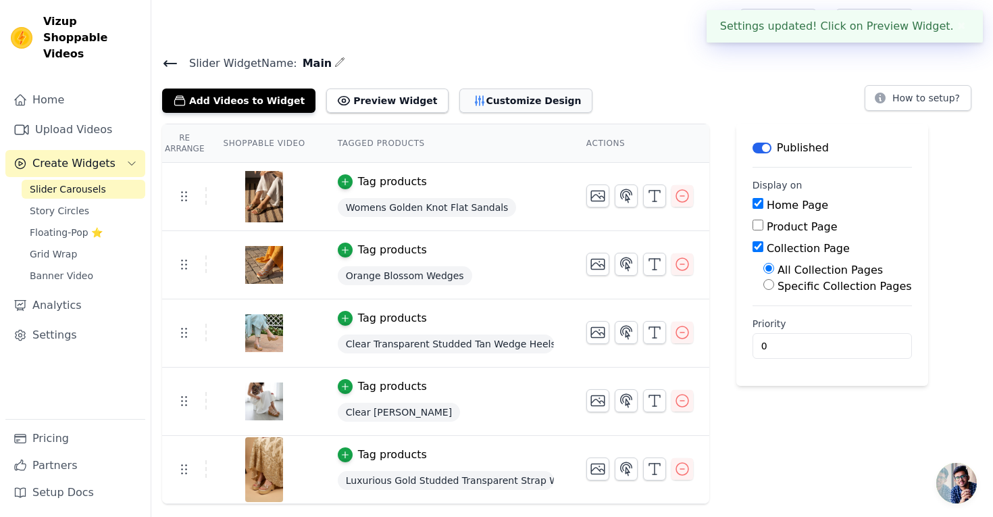
click at [498, 99] on button "Customize Design" at bounding box center [526, 101] width 133 height 24
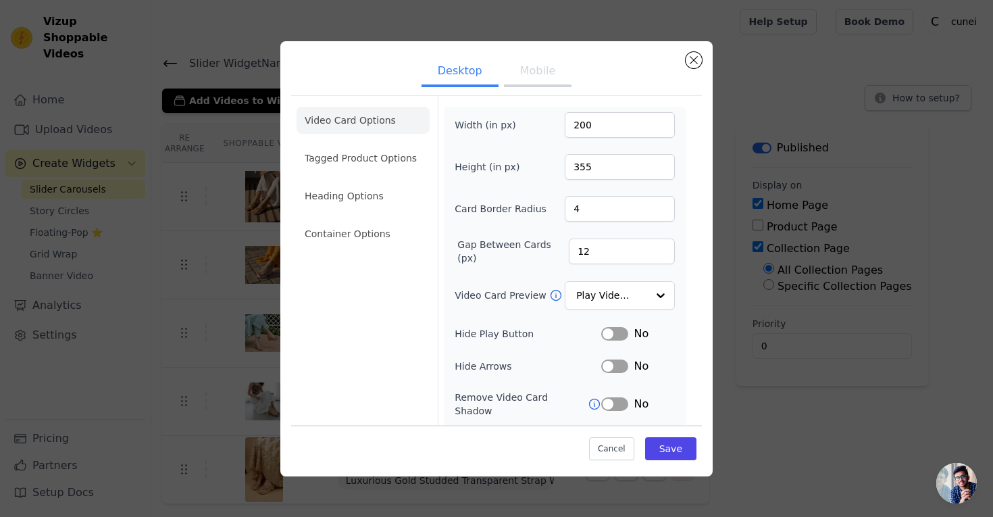
click at [549, 77] on button "Mobile" at bounding box center [538, 72] width 68 height 30
click at [360, 246] on li "Container Options" at bounding box center [363, 233] width 133 height 27
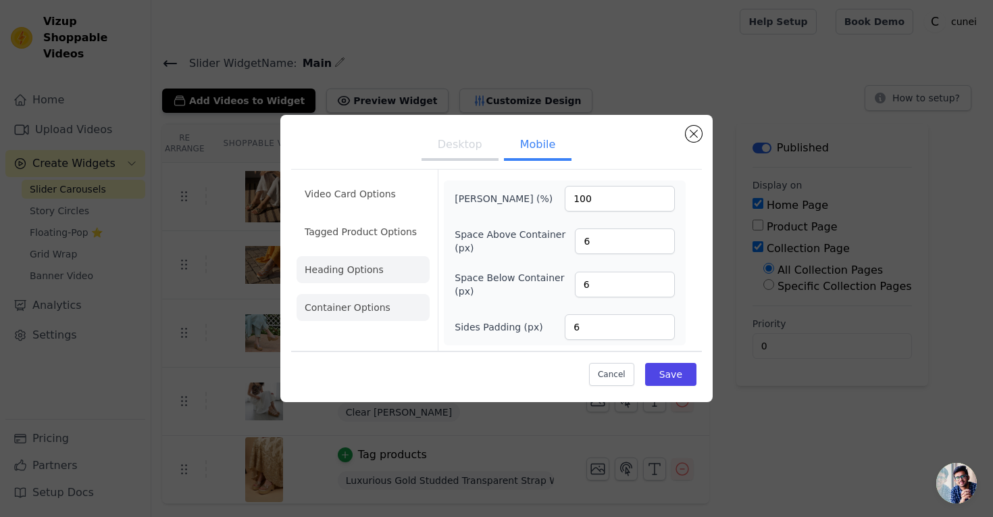
click at [365, 269] on li "Heading Options" at bounding box center [363, 269] width 133 height 27
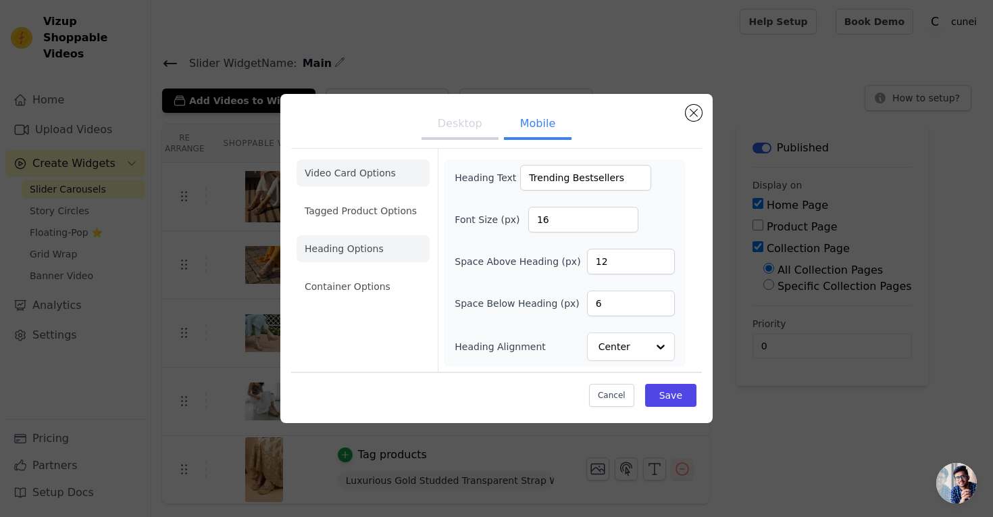
click at [359, 177] on li "Video Card Options" at bounding box center [363, 172] width 133 height 27
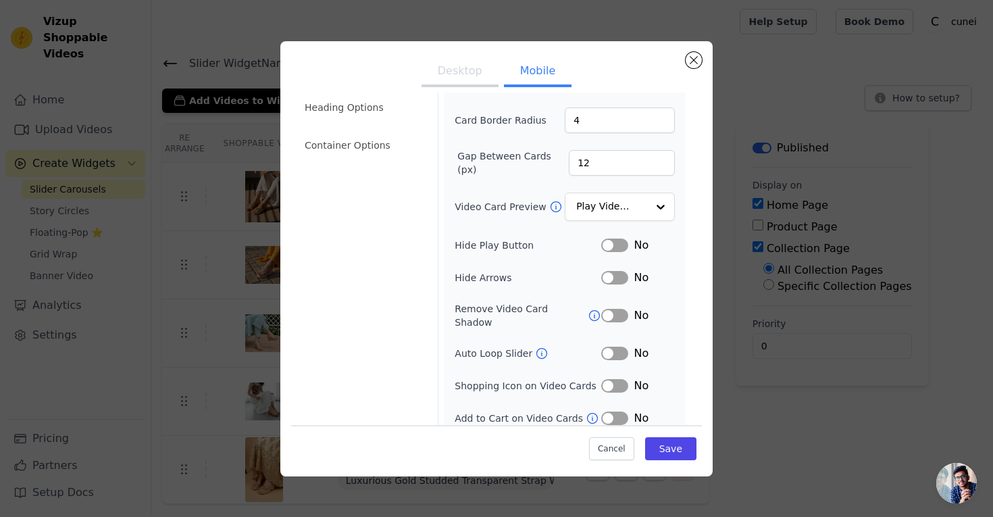
scroll to position [122, 0]
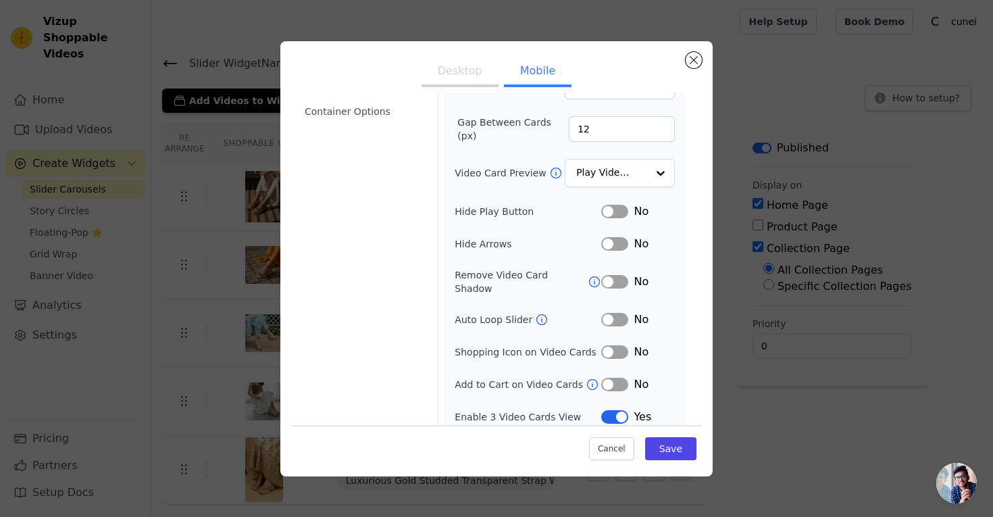
click at [612, 313] on button "Label" at bounding box center [614, 320] width 27 height 14
click at [613, 378] on button "Label" at bounding box center [614, 385] width 27 height 14
click at [616, 212] on button "Label" at bounding box center [614, 212] width 27 height 14
click at [672, 450] on button "Save" at bounding box center [670, 448] width 51 height 23
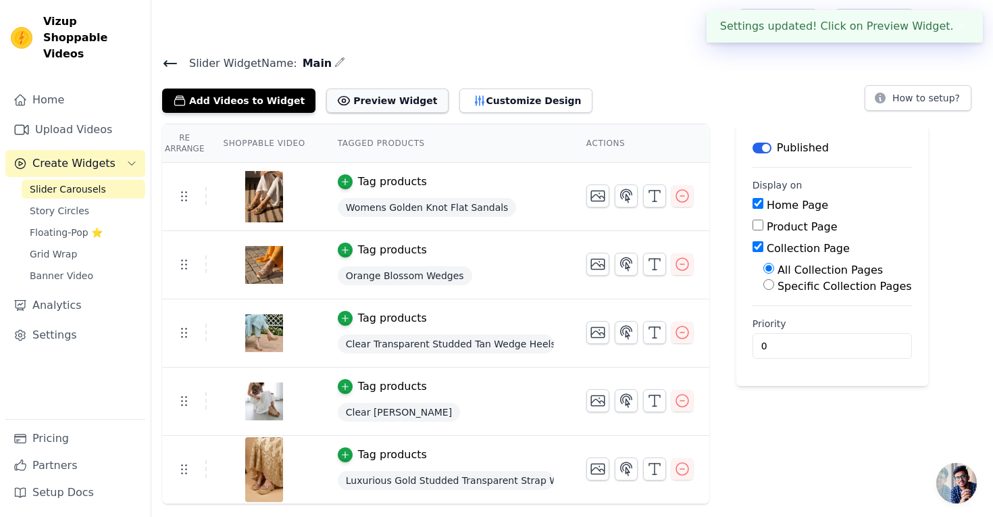
click at [377, 107] on button "Preview Widget" at bounding box center [387, 101] width 122 height 24
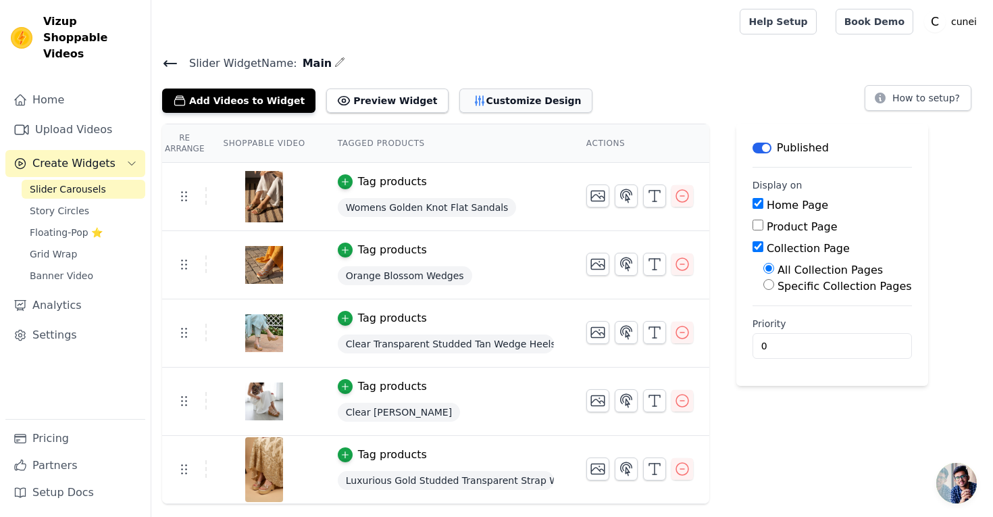
click at [490, 95] on button "Customize Design" at bounding box center [526, 101] width 133 height 24
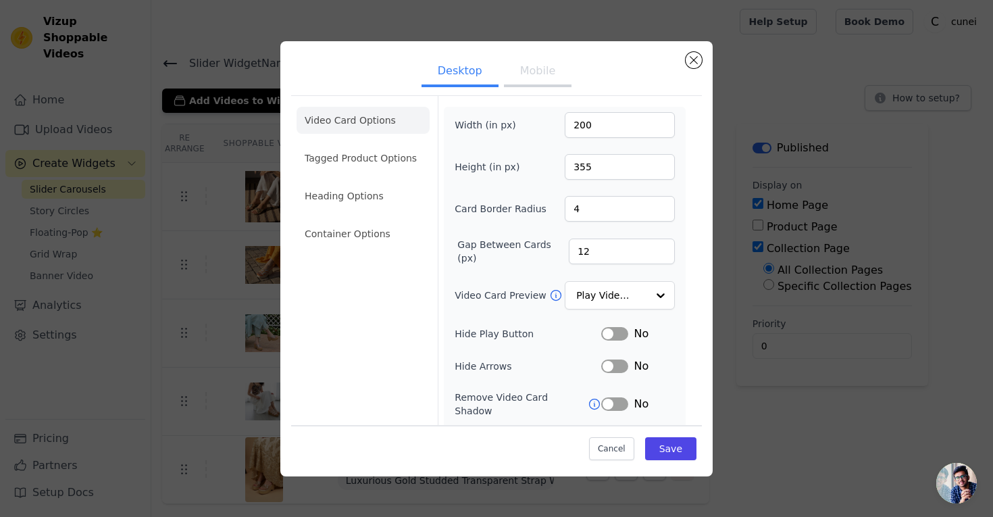
scroll to position [90, 0]
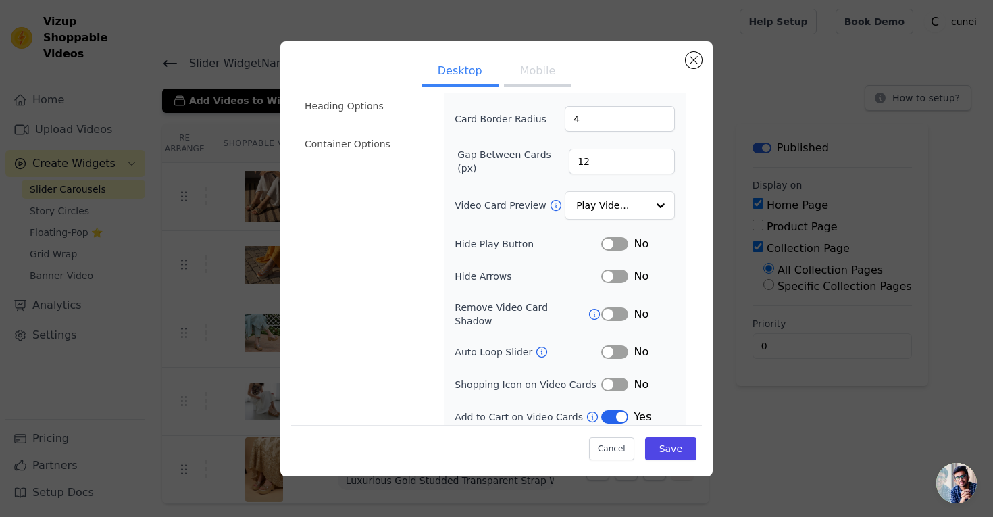
click at [622, 410] on button "Label" at bounding box center [614, 417] width 27 height 14
click at [675, 448] on button "Save" at bounding box center [670, 448] width 51 height 23
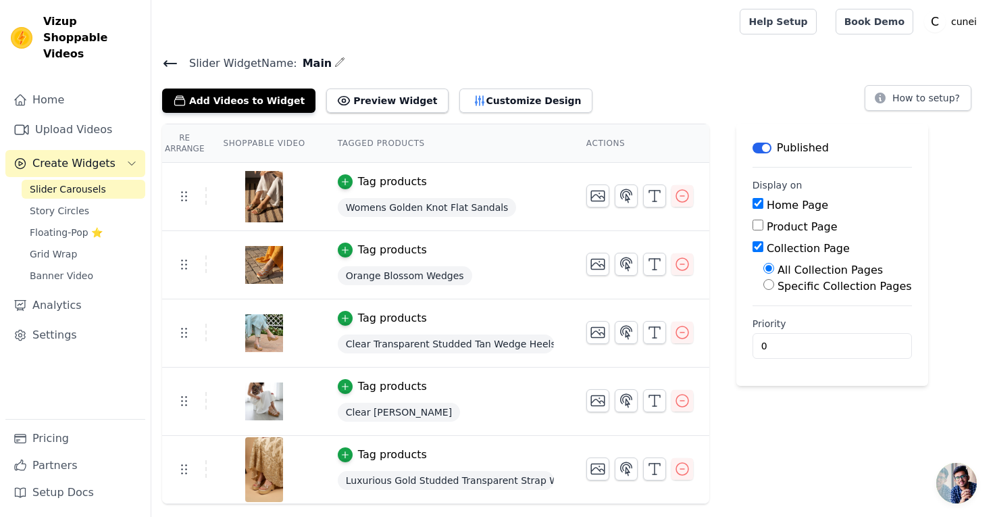
click at [166, 61] on icon at bounding box center [170, 63] width 12 height 5
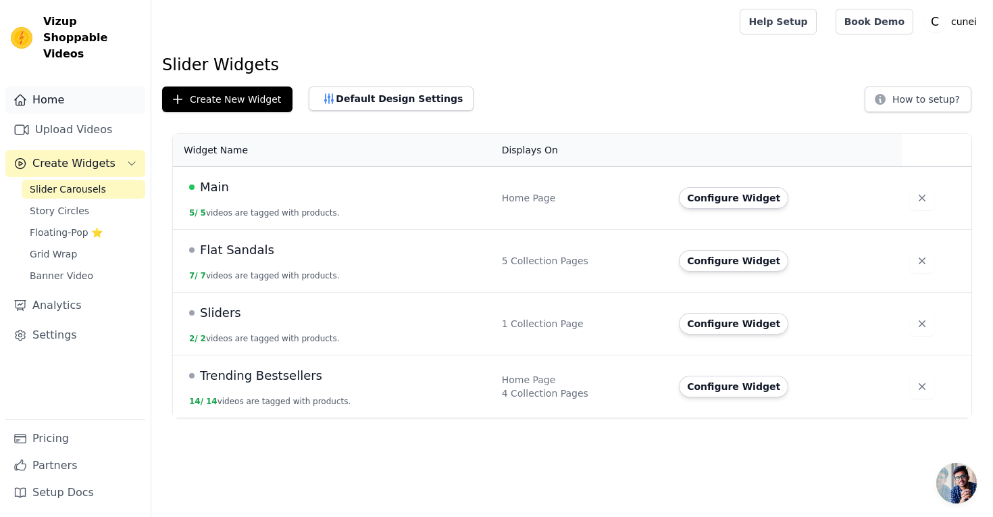
click at [55, 89] on link "Home" at bounding box center [75, 99] width 140 height 27
